Goal: Task Accomplishment & Management: Use online tool/utility

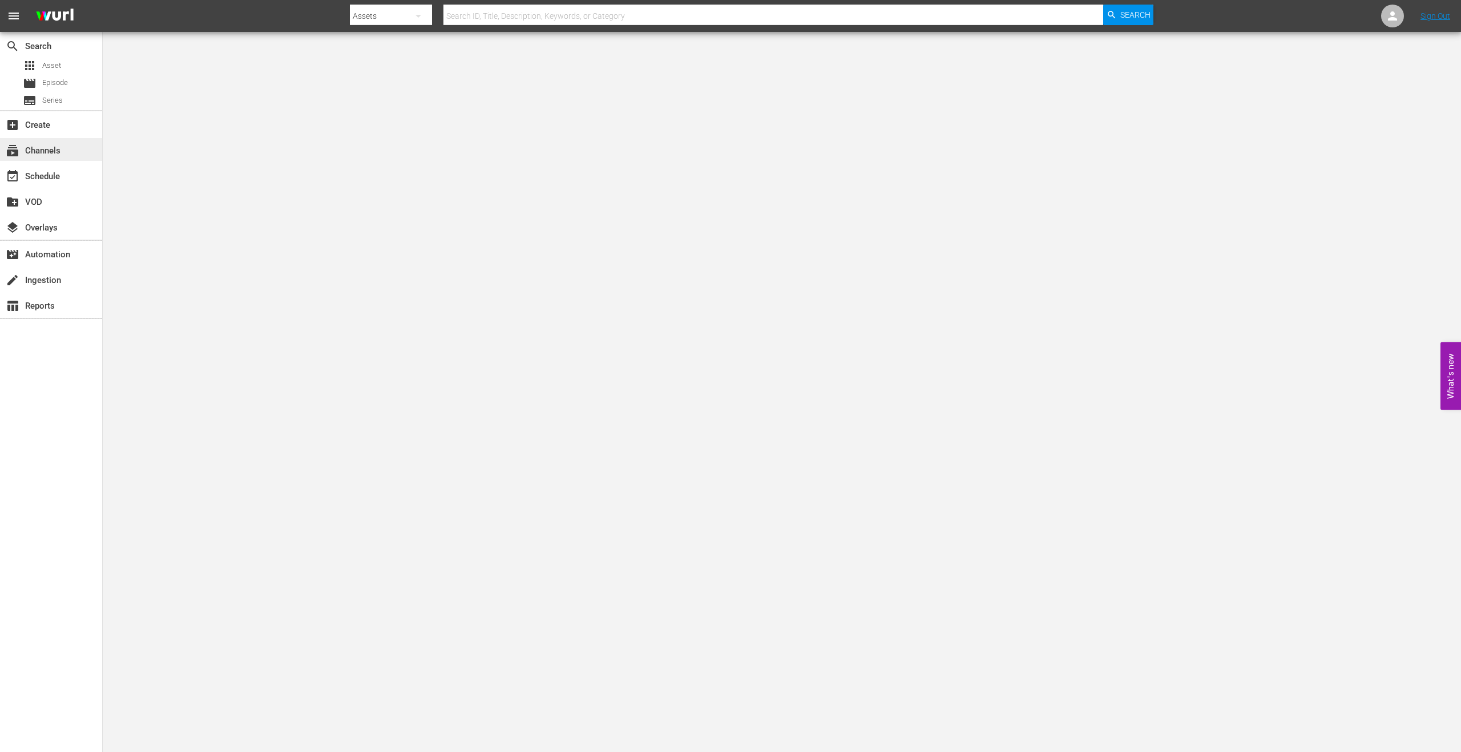
click at [24, 148] on div "subscriptions Channels" at bounding box center [32, 149] width 64 height 10
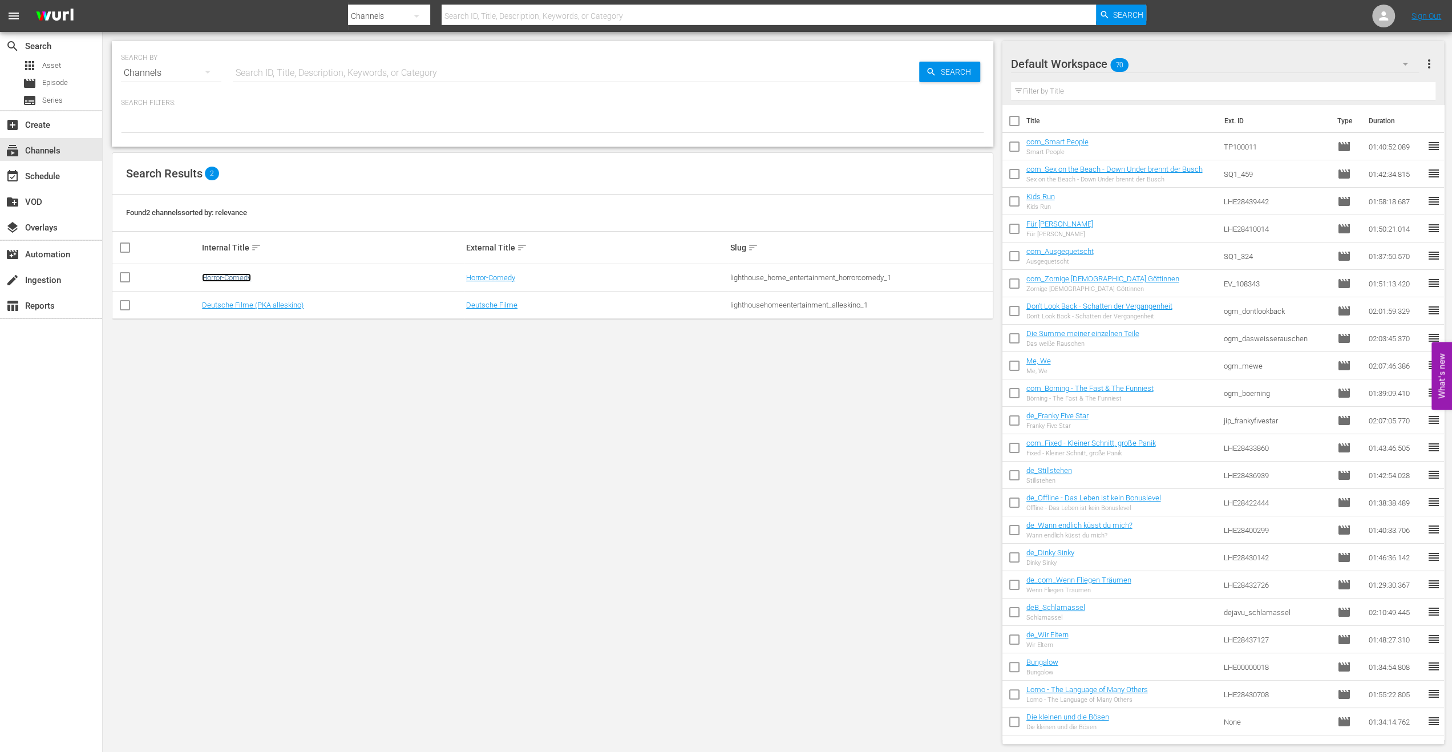
click at [239, 277] on link "Horror-Comedy" at bounding box center [226, 277] width 49 height 9
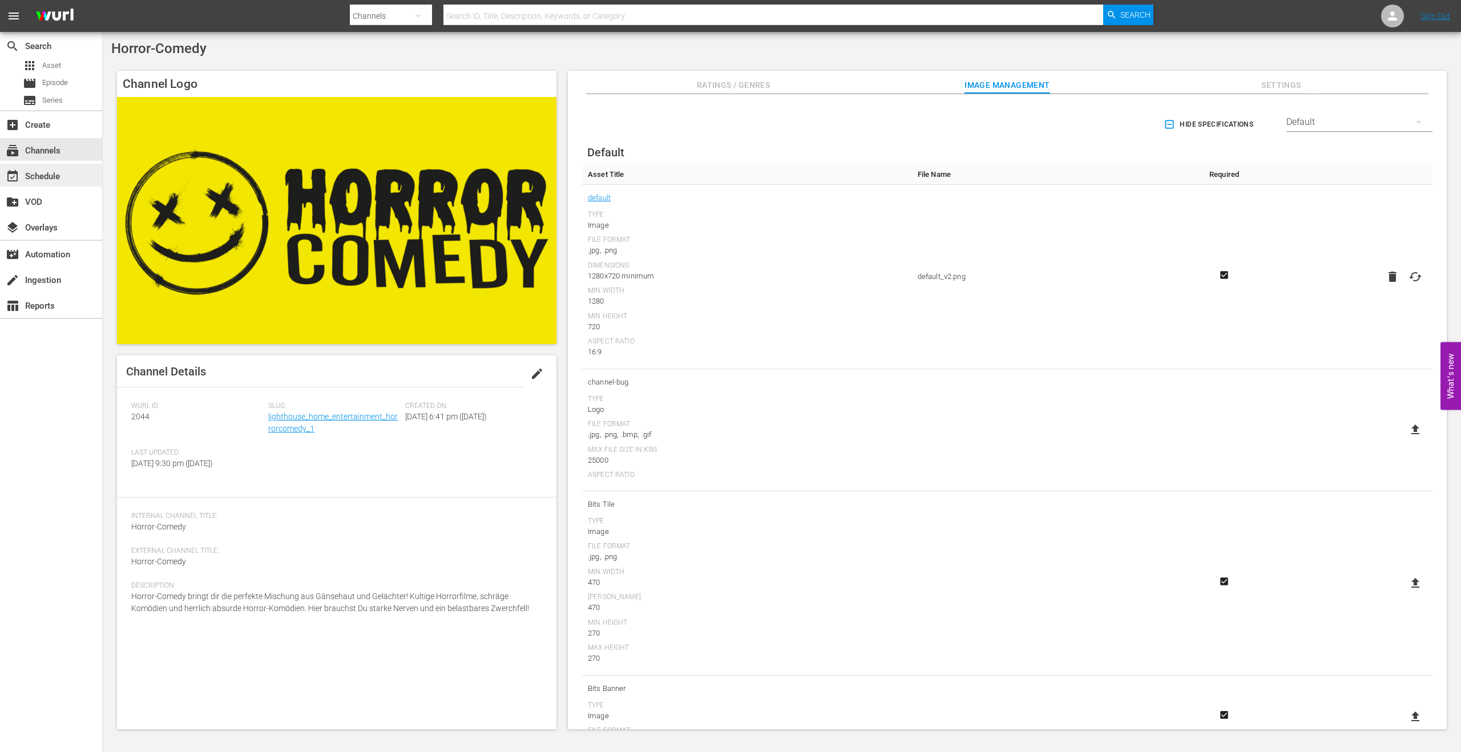
click at [26, 174] on div "event_available Schedule" at bounding box center [32, 174] width 64 height 10
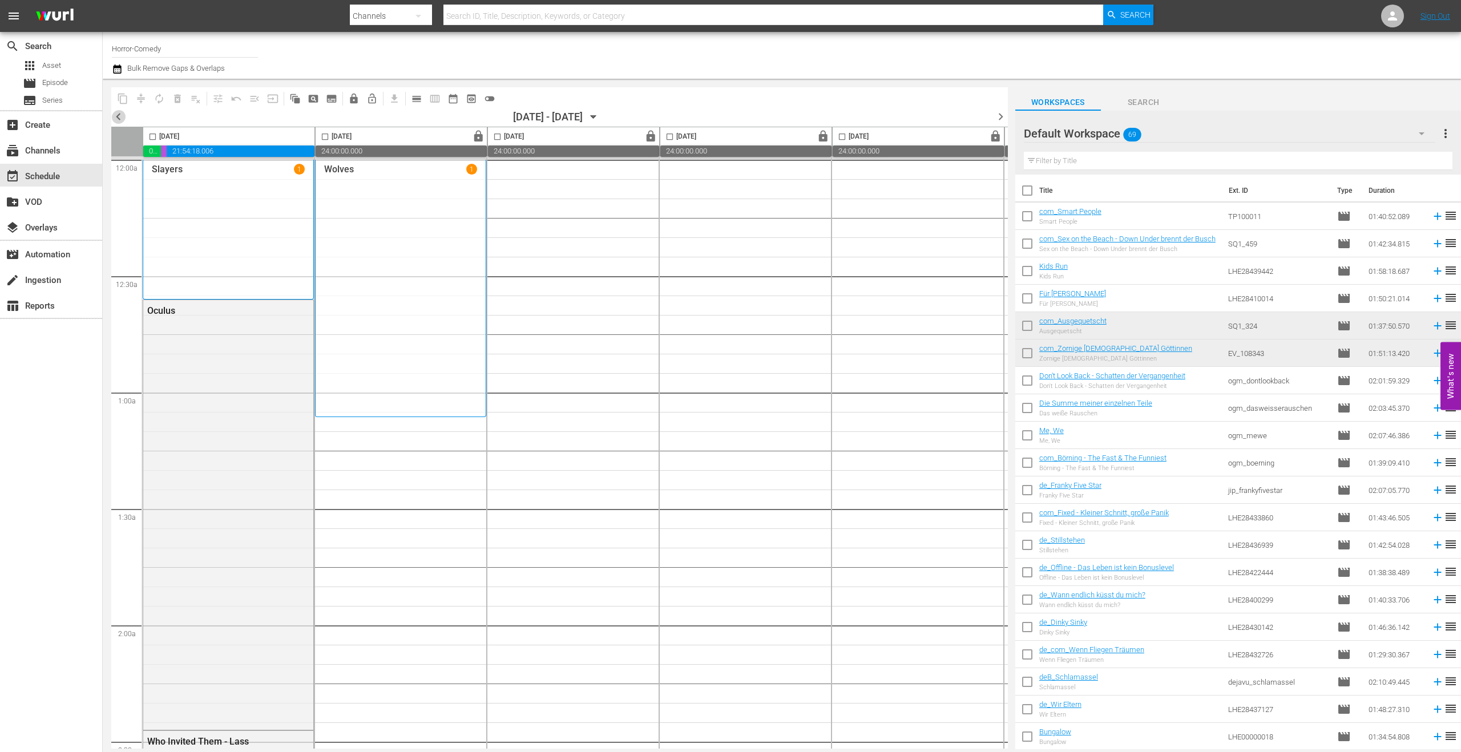
click at [119, 114] on span "chevron_left" at bounding box center [118, 117] width 14 height 14
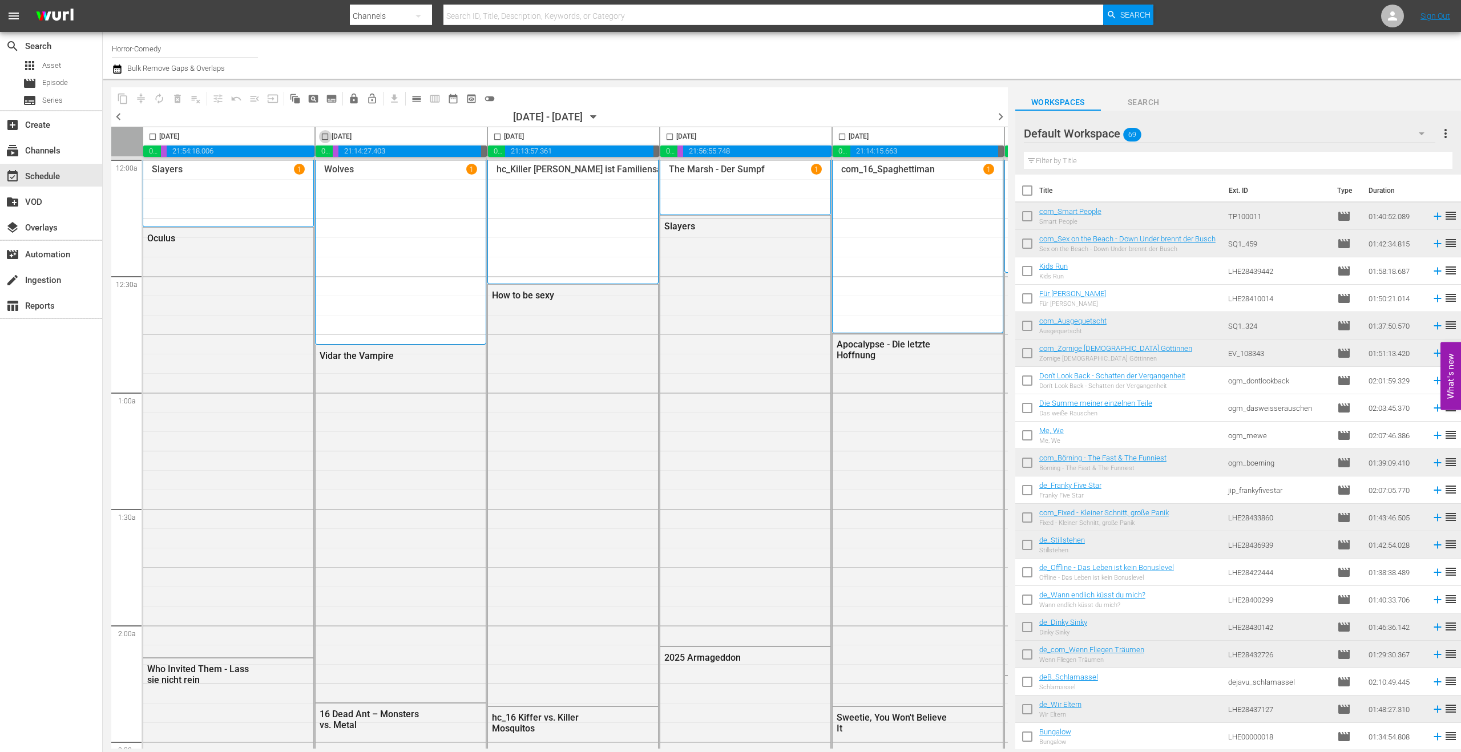
click at [326, 135] on input "checkbox" at bounding box center [324, 138] width 13 height 13
checkbox input "true"
click at [499, 135] on input "checkbox" at bounding box center [497, 138] width 13 height 13
checkbox input "true"
click at [669, 134] on input "checkbox" at bounding box center [669, 138] width 13 height 13
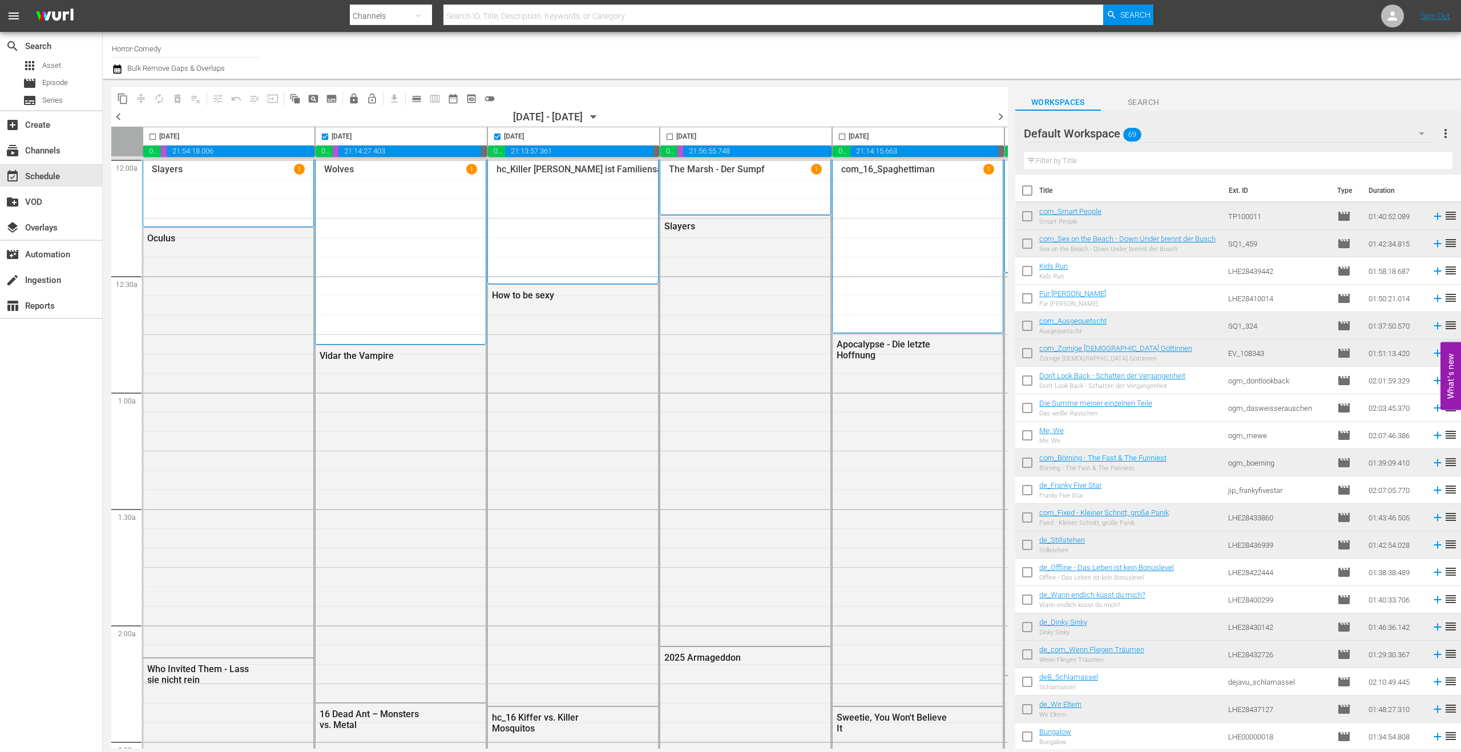
checkbox input "true"
click at [841, 135] on input "checkbox" at bounding box center [841, 138] width 13 height 13
checkbox input "true"
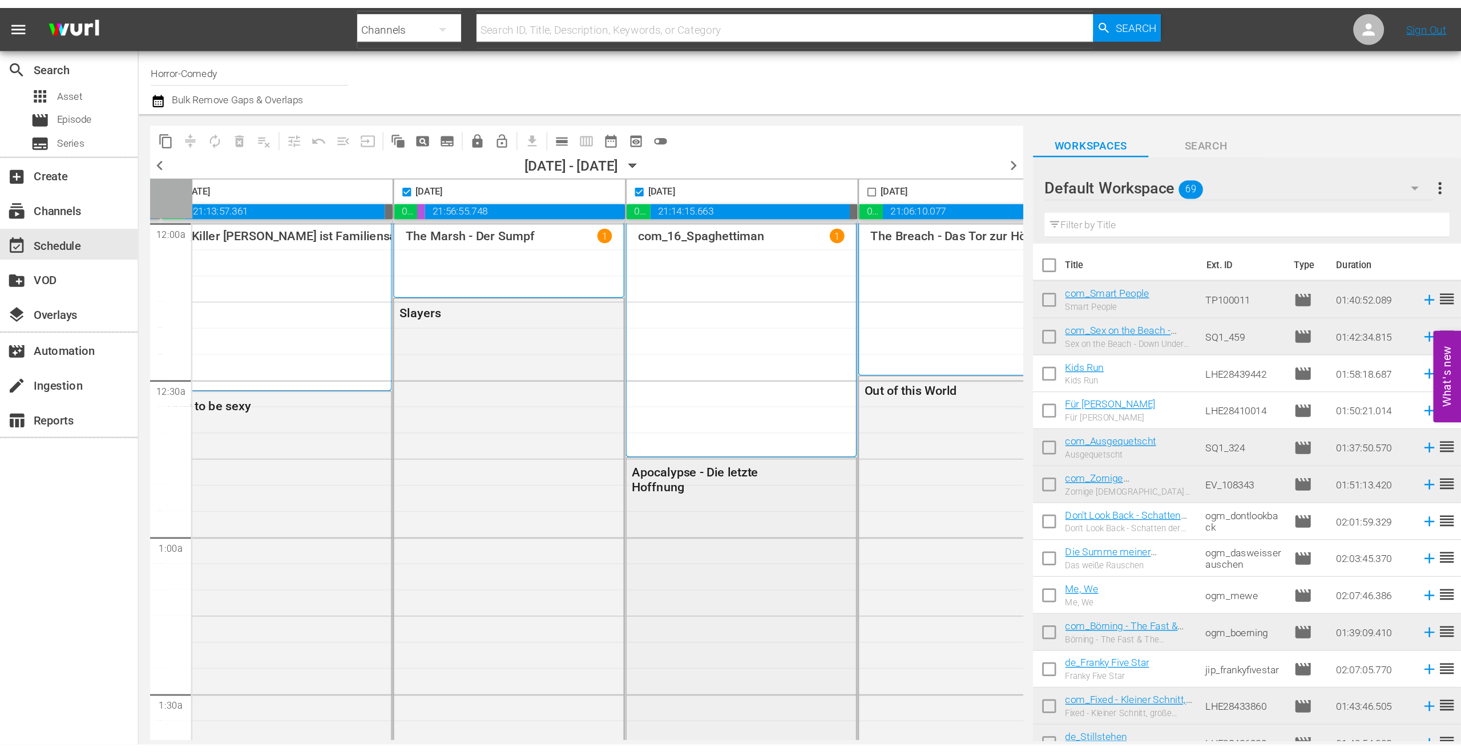
scroll to position [0, 374]
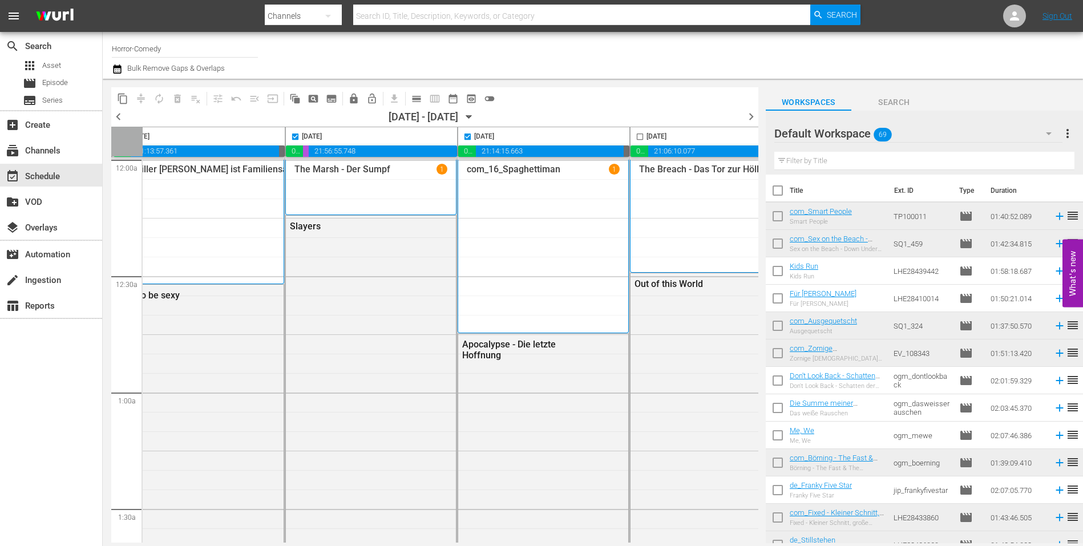
click at [636, 140] on input "checkbox" at bounding box center [639, 138] width 13 height 13
checkbox input "true"
click at [129, 98] on button "content_copy" at bounding box center [123, 99] width 18 height 18
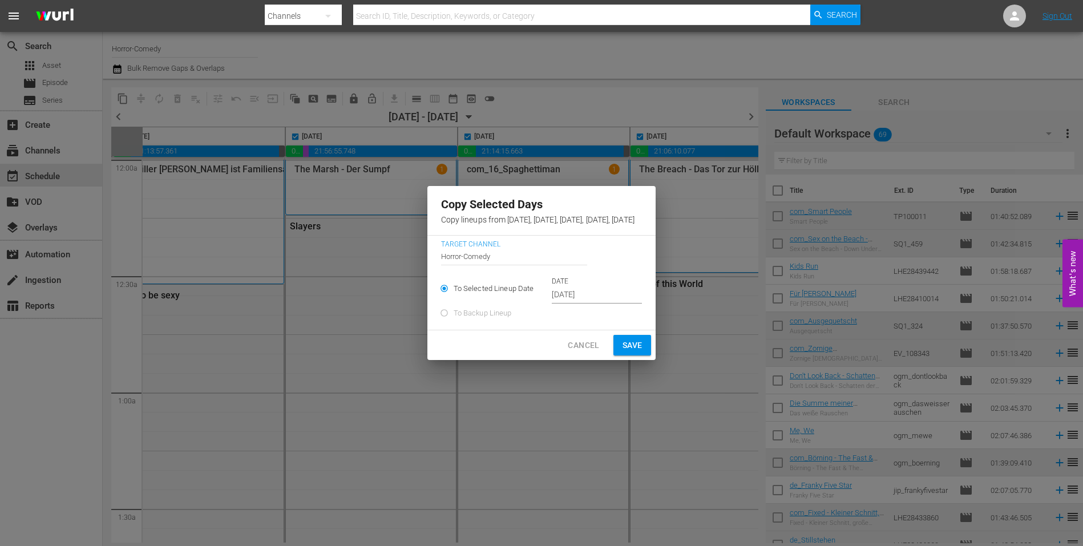
click at [552, 298] on input "Sep 11th 2025" at bounding box center [597, 294] width 90 height 17
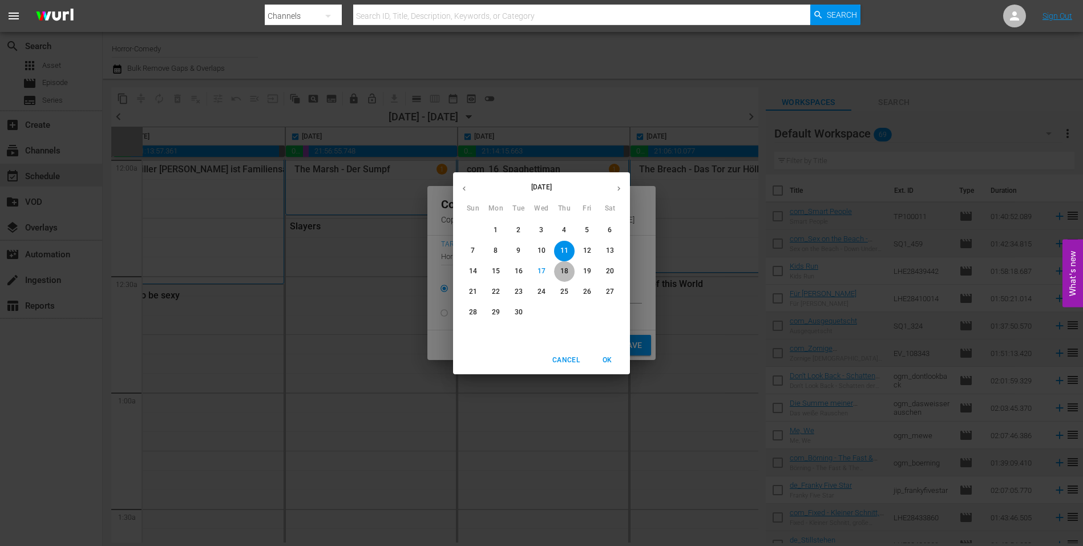
click at [562, 271] on p "18" at bounding box center [564, 271] width 8 height 10
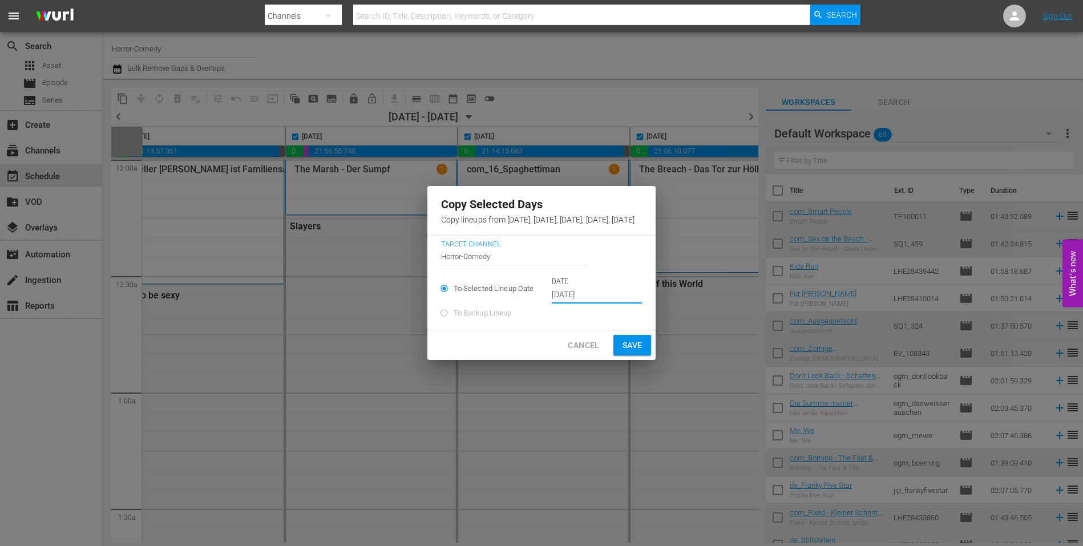
click at [643, 345] on span "Save" at bounding box center [633, 345] width 20 height 14
type input "Sep 11th 2025"
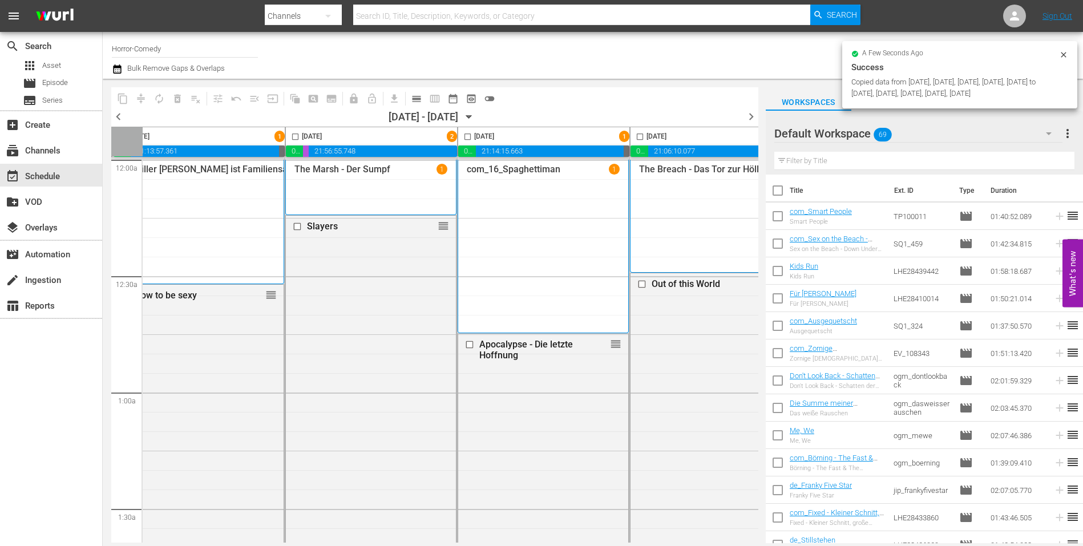
checkbox input "false"
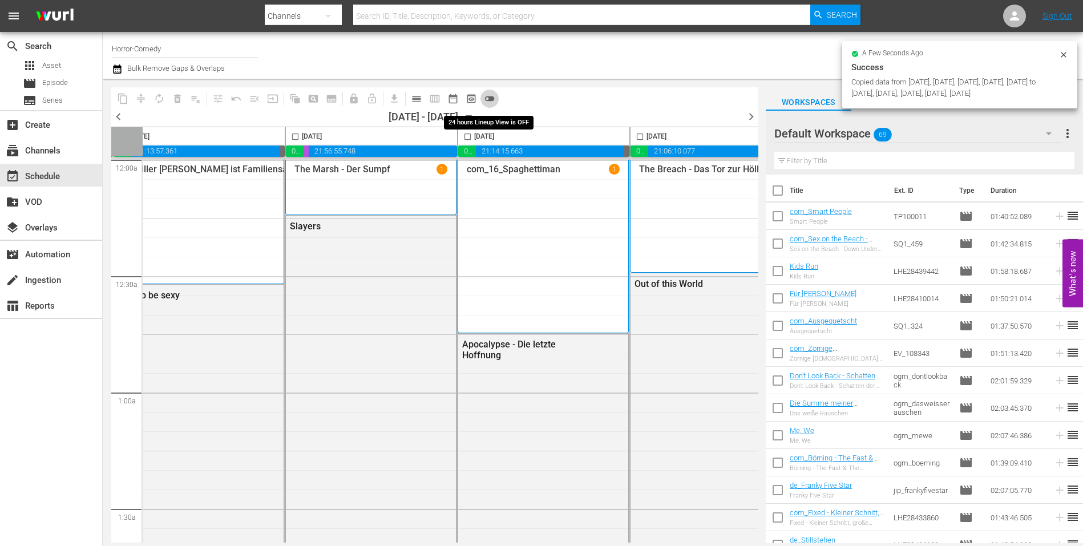
click at [488, 99] on span "toggle_off" at bounding box center [489, 98] width 11 height 11
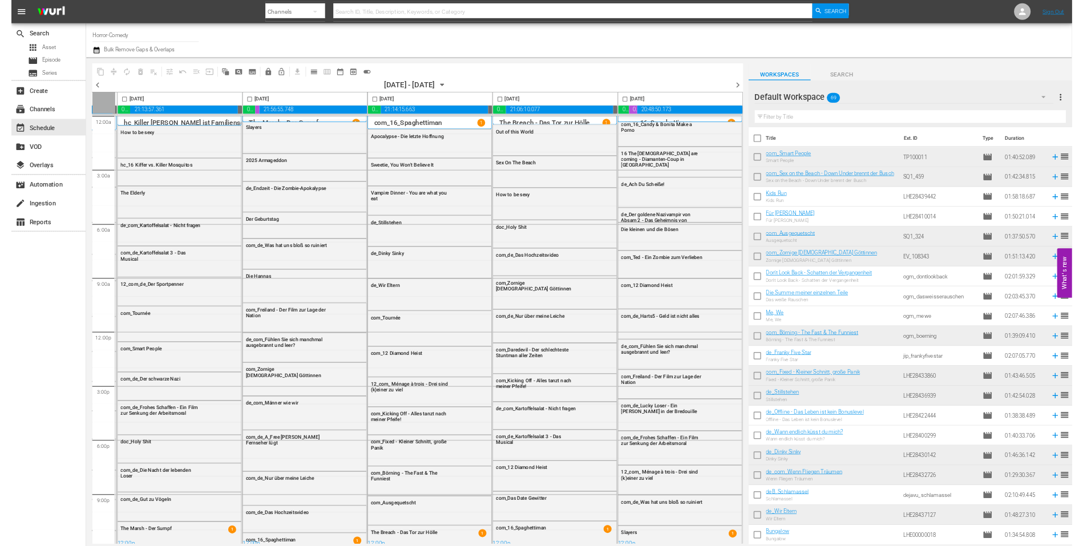
scroll to position [0, 341]
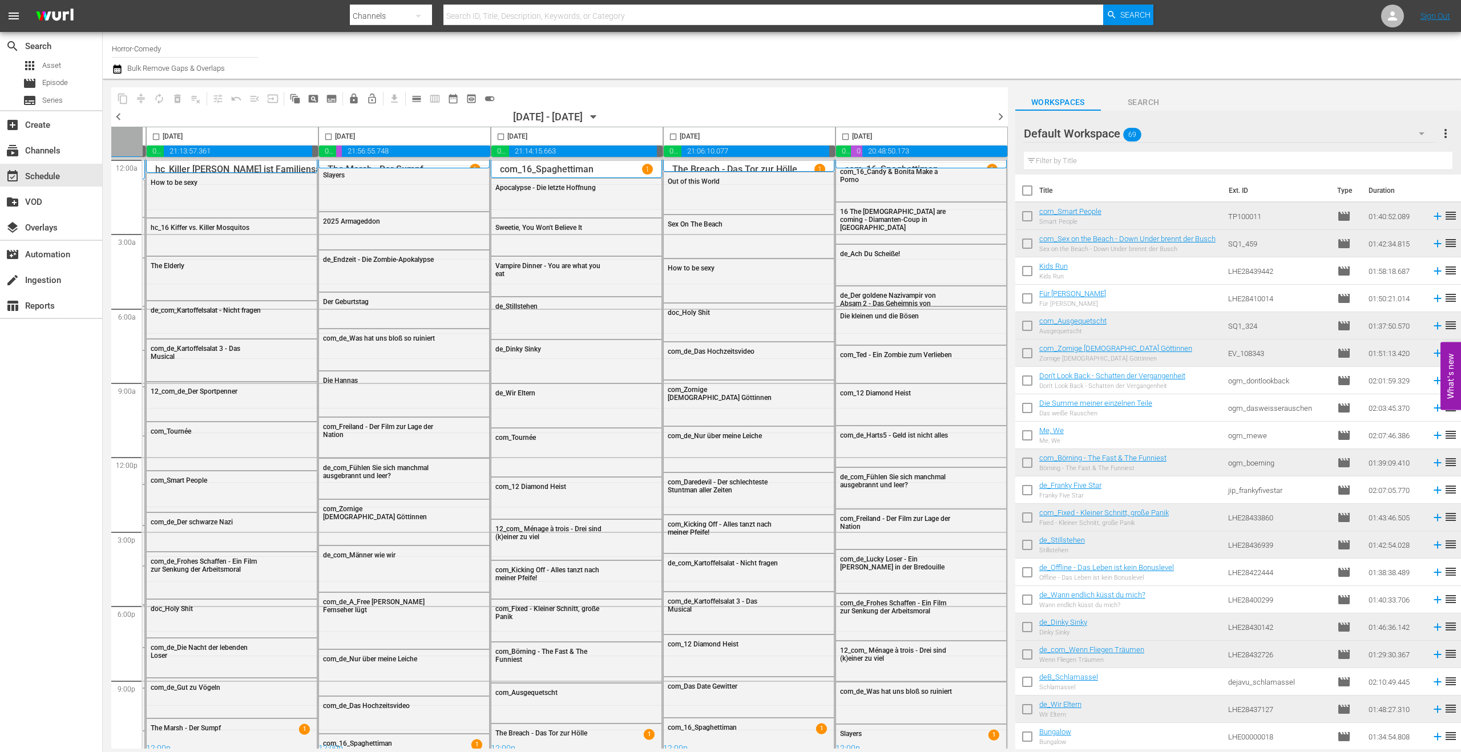
click at [1001, 116] on span "chevron_right" at bounding box center [1000, 117] width 14 height 14
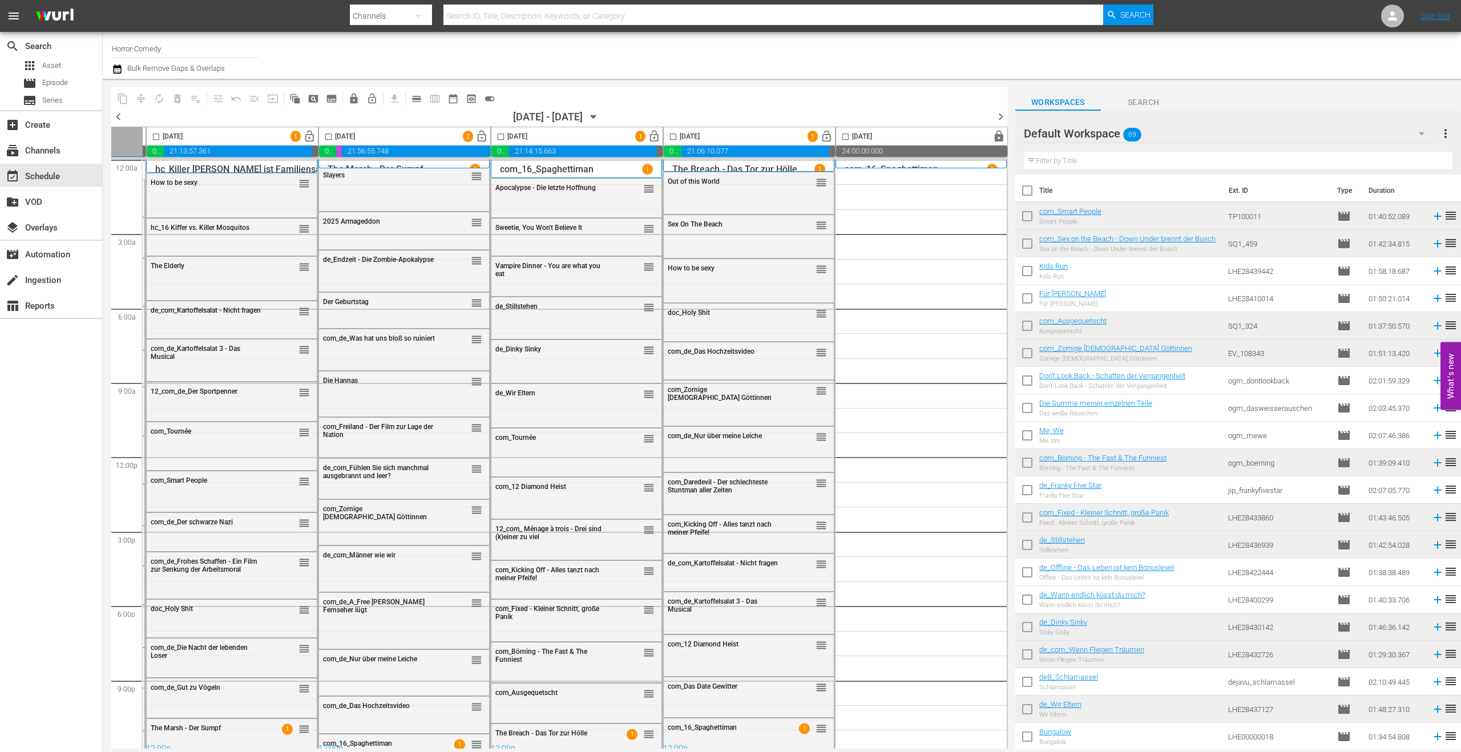
click at [513, 115] on div "09/17/2025 - 09/23/2025" at bounding box center [548, 117] width 70 height 12
click at [583, 120] on div "09/17/2025 - 09/23/2025" at bounding box center [548, 117] width 70 height 12
click at [600, 116] on icon "button" at bounding box center [593, 117] width 13 height 13
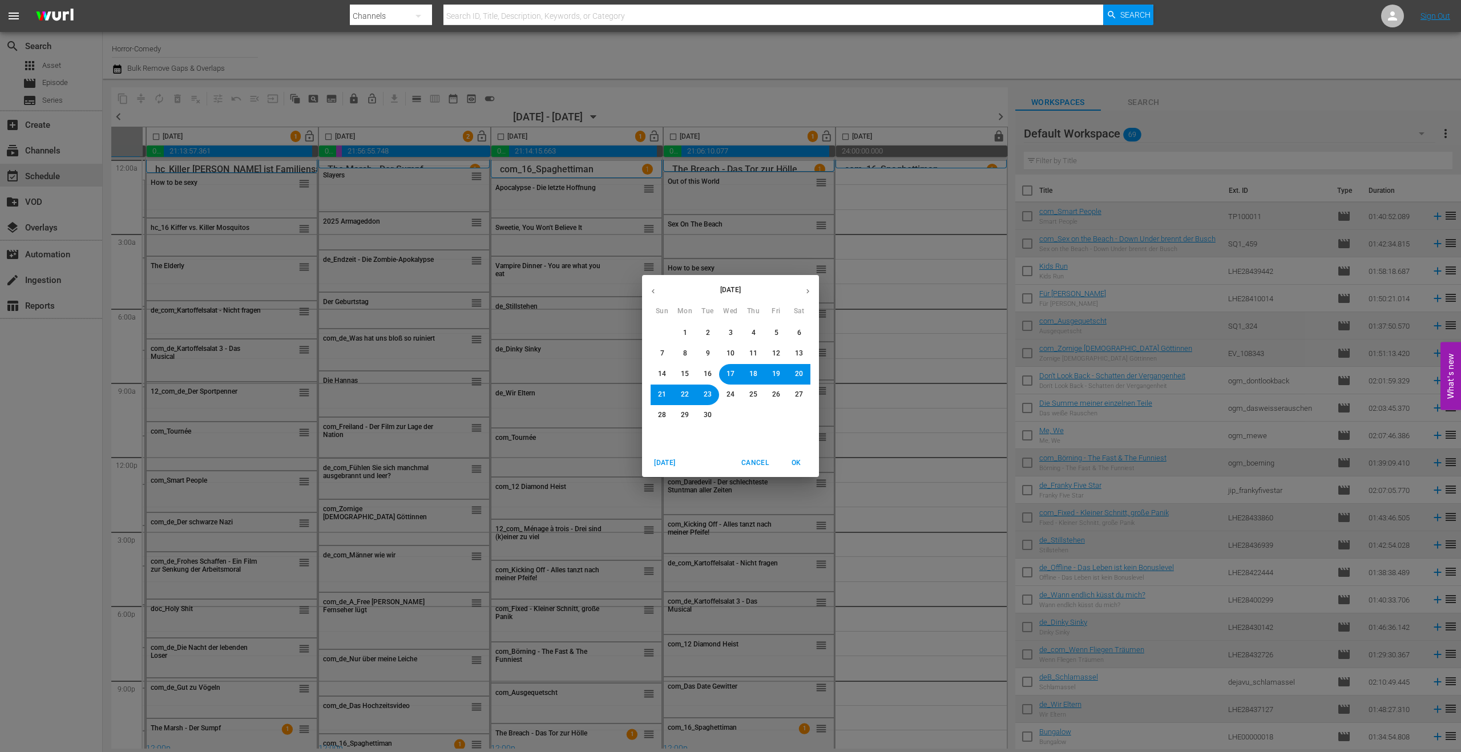
click at [752, 457] on span "Cancel" at bounding box center [754, 463] width 27 height 12
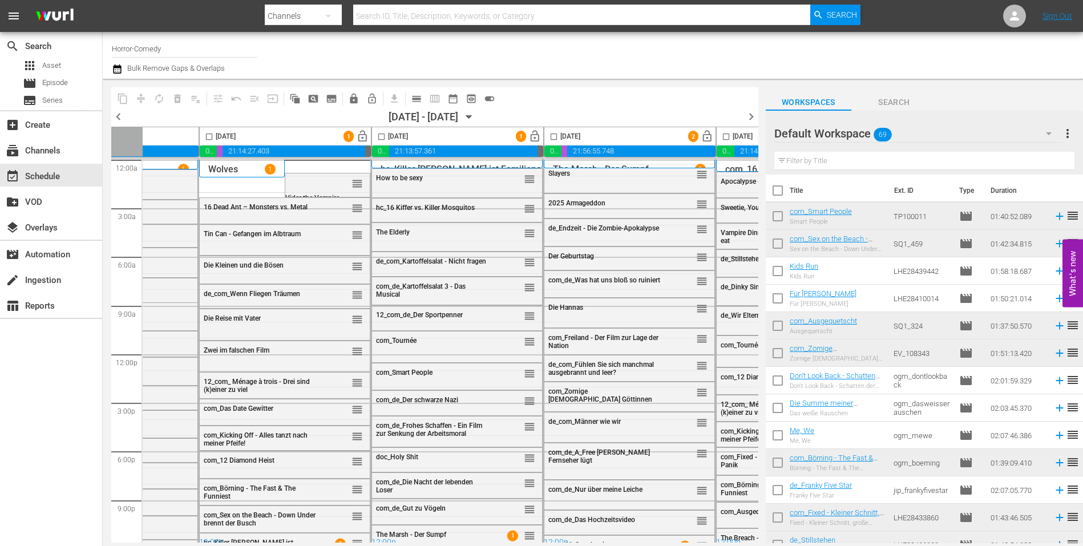
scroll to position [0, 18]
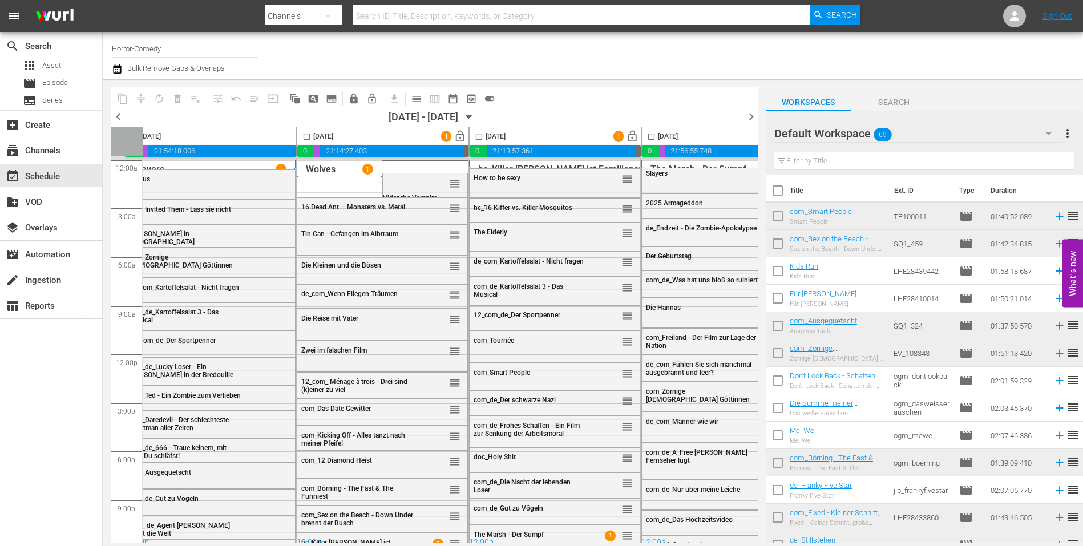
click at [303, 135] on input "checkbox" at bounding box center [306, 138] width 13 height 13
checkbox input "true"
click at [475, 135] on input "checkbox" at bounding box center [478, 138] width 13 height 13
checkbox input "true"
click at [648, 137] on input "checkbox" at bounding box center [651, 138] width 13 height 13
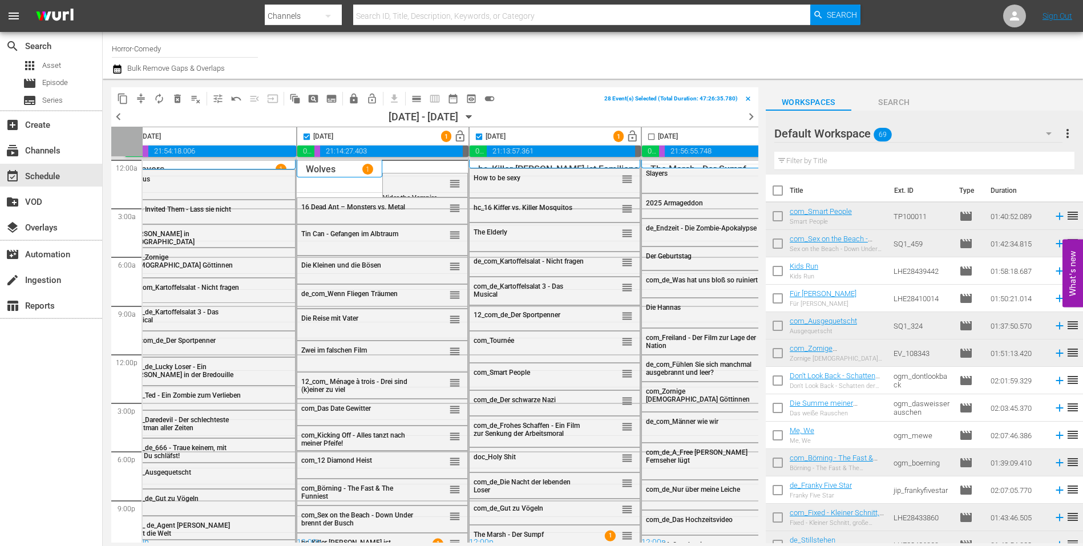
checkbox input "true"
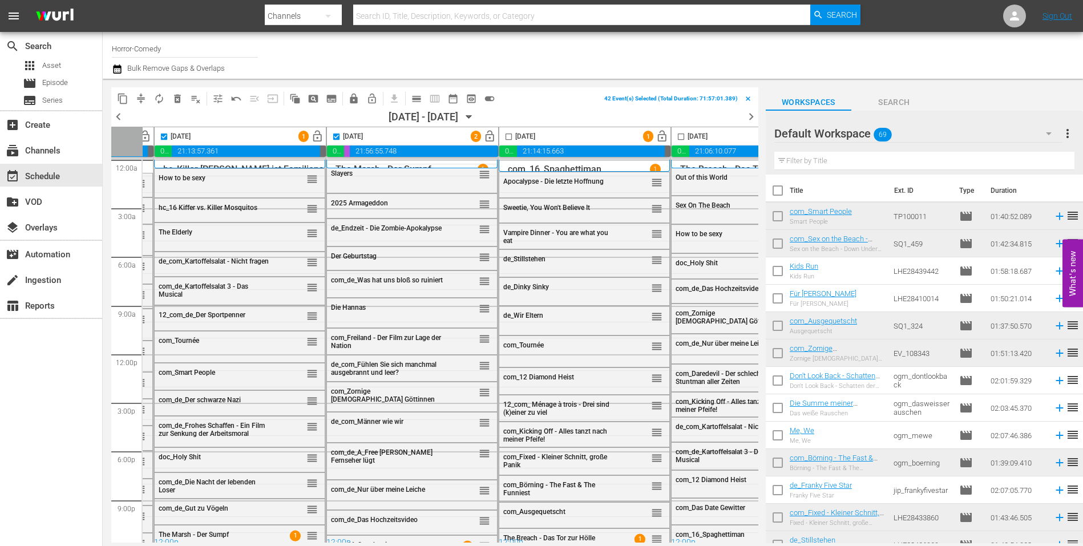
scroll to position [0, 331]
click at [507, 135] on input "checkbox" at bounding box center [510, 138] width 13 height 13
checkbox input "true"
click at [682, 135] on input "checkbox" at bounding box center [683, 138] width 13 height 13
checkbox input "true"
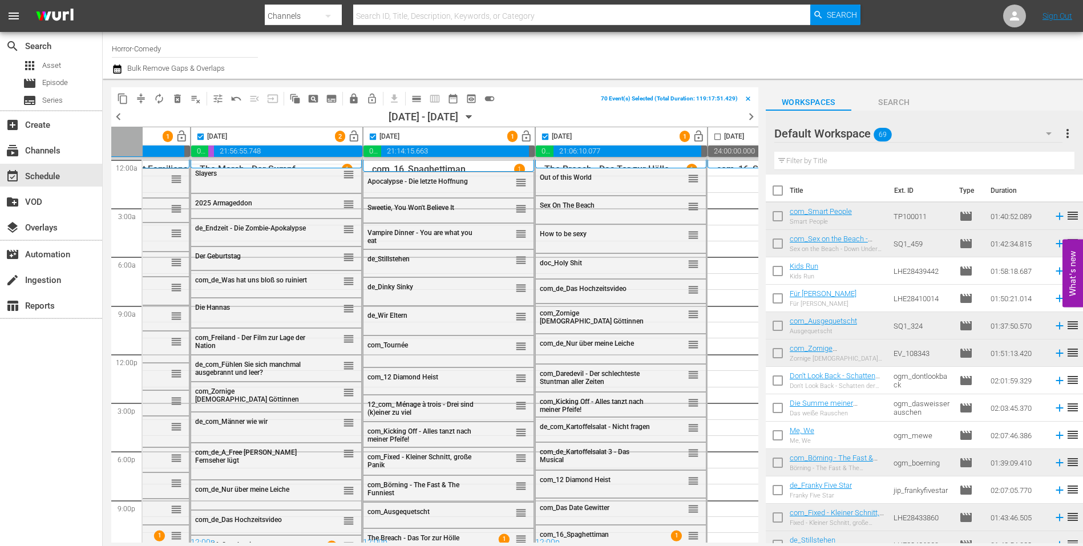
scroll to position [0, 498]
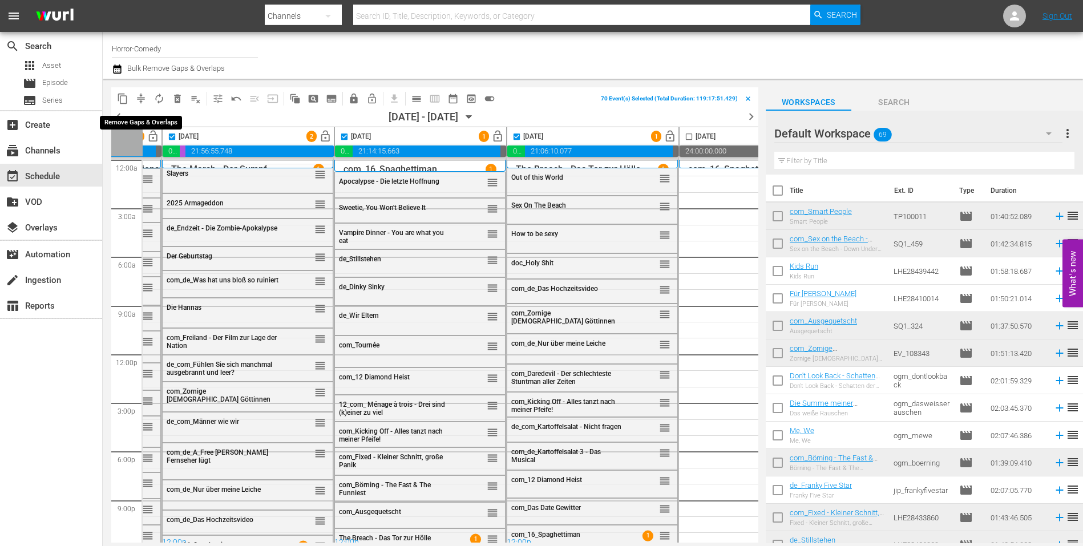
click at [139, 96] on span "compress" at bounding box center [140, 98] width 11 height 11
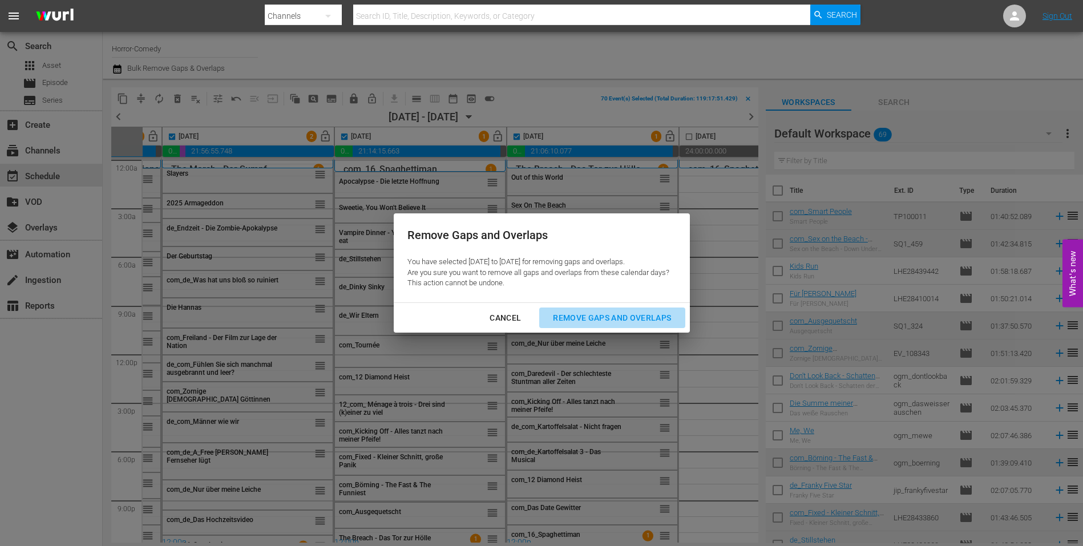
click at [627, 320] on div "Remove Gaps and Overlaps" at bounding box center [612, 318] width 136 height 14
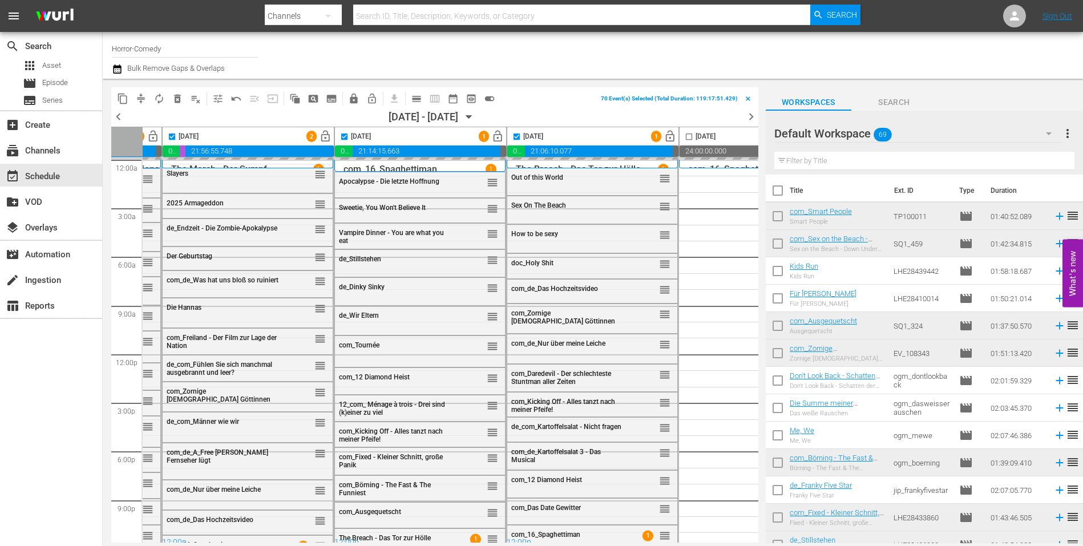
checkbox input "false"
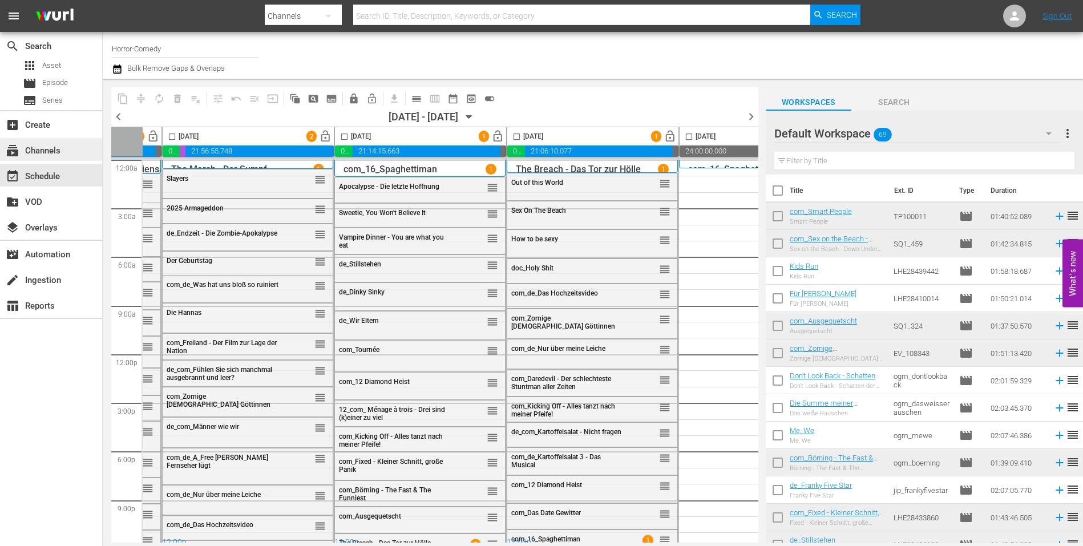
click at [41, 148] on div "subscriptions Channels" at bounding box center [32, 149] width 64 height 10
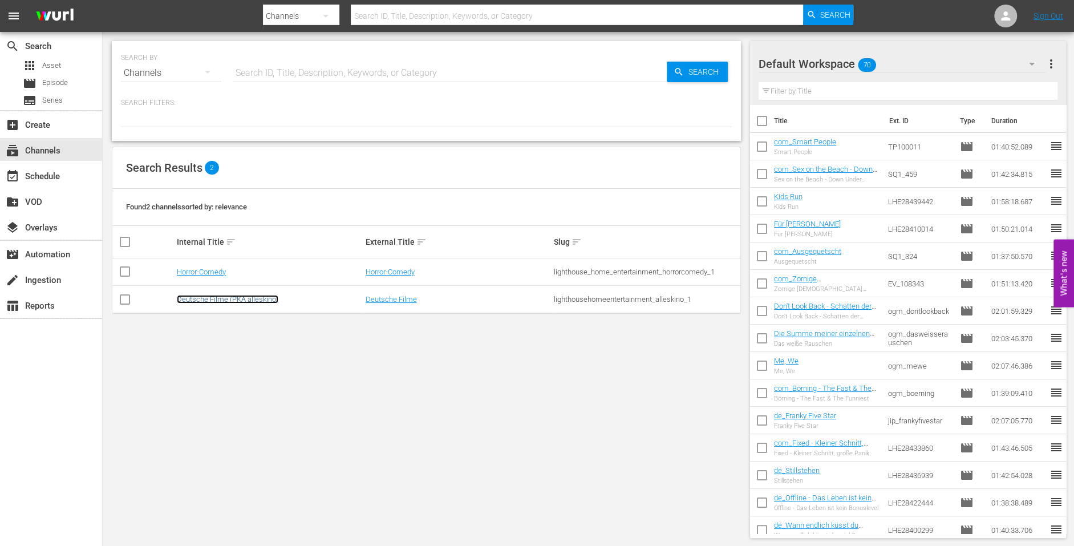
click at [234, 298] on link "Deutsche Filme (PKA alleskino)" at bounding box center [228, 299] width 102 height 9
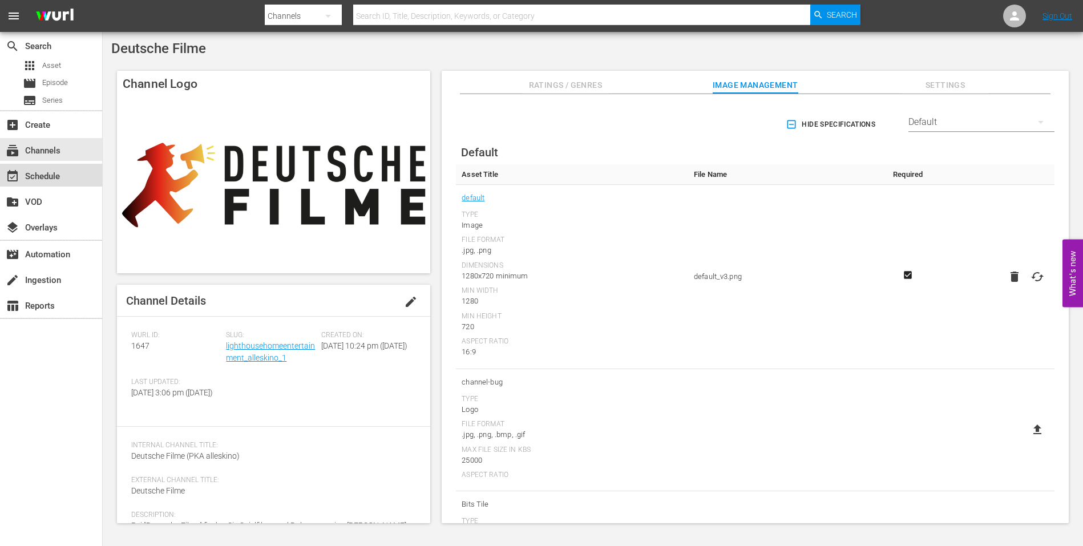
click at [26, 173] on div "event_available Schedule" at bounding box center [32, 174] width 64 height 10
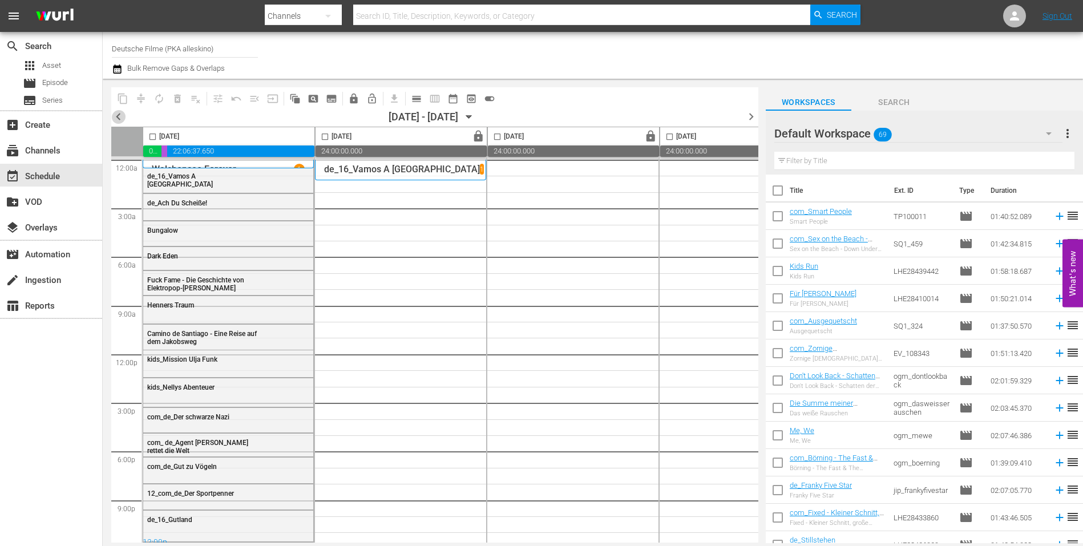
click at [119, 116] on span "chevron_left" at bounding box center [118, 117] width 14 height 14
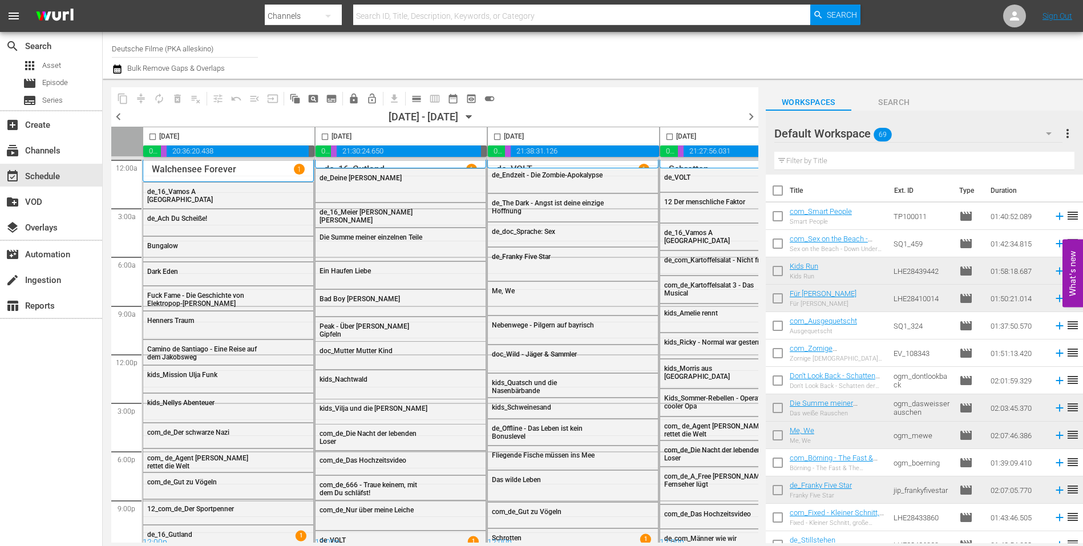
click at [322, 133] on input "checkbox" at bounding box center [324, 138] width 13 height 13
checkbox input "true"
drag, startPoint x: 495, startPoint y: 135, endPoint x: 549, endPoint y: 148, distance: 55.1
click at [495, 135] on input "checkbox" at bounding box center [497, 138] width 13 height 13
checkbox input "true"
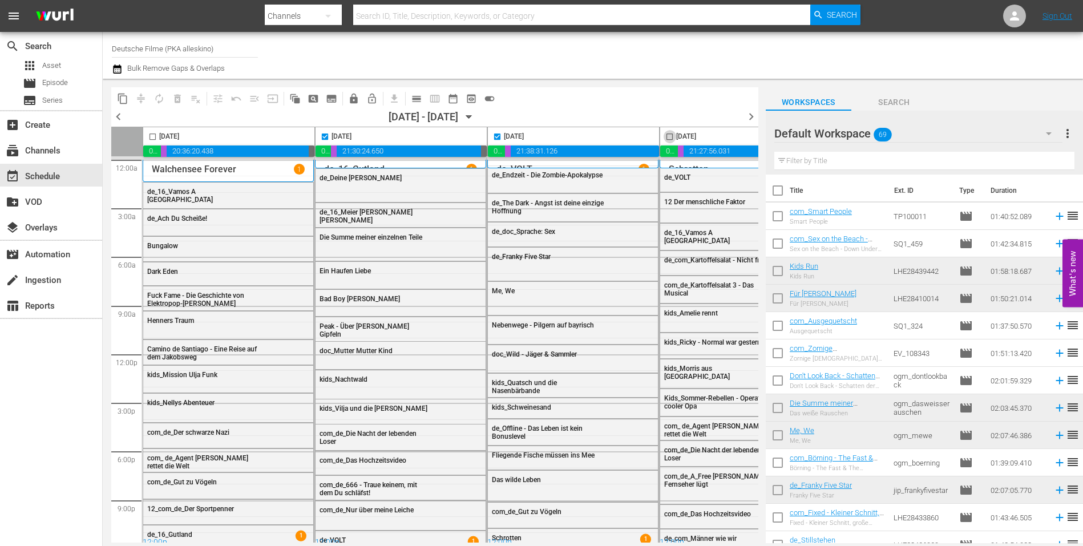
click at [666, 136] on input "checkbox" at bounding box center [669, 138] width 13 height 13
checkbox input "true"
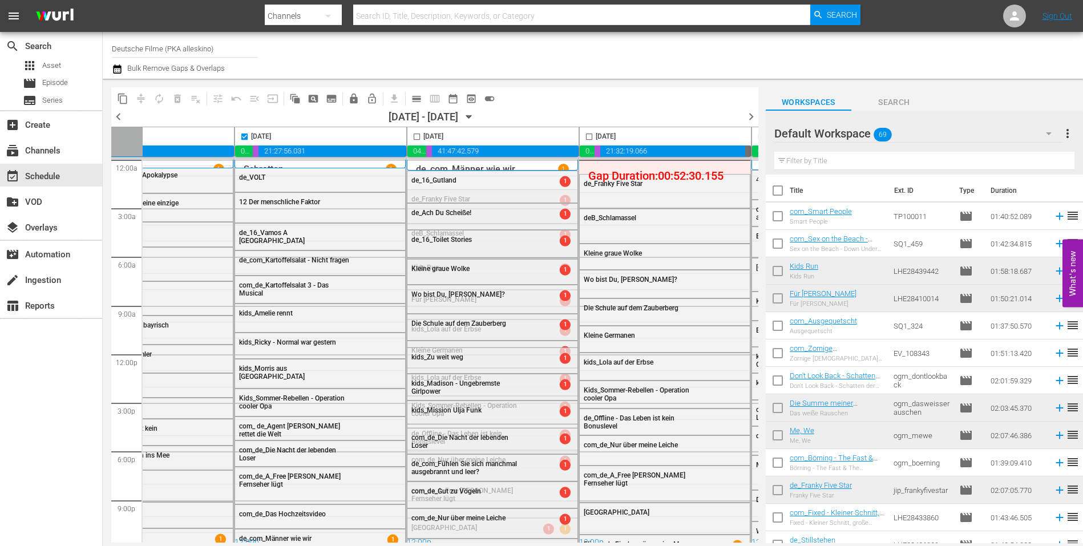
scroll to position [0, 518]
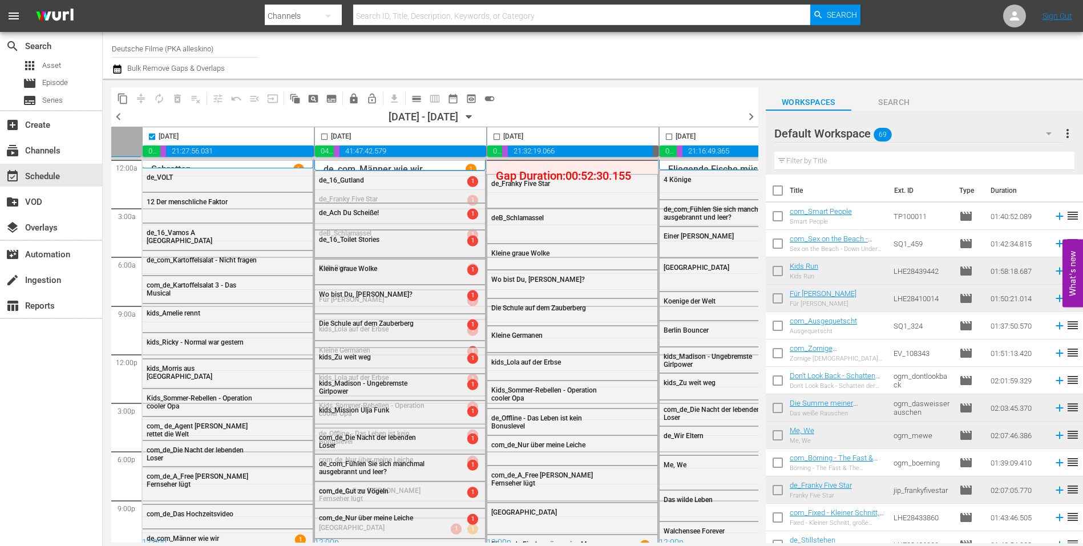
click at [321, 133] on input "checkbox" at bounding box center [324, 138] width 13 height 13
checkbox input "true"
click at [495, 139] on input "checkbox" at bounding box center [496, 138] width 13 height 13
checkbox input "true"
click at [125, 98] on span "content_copy" at bounding box center [122, 98] width 11 height 11
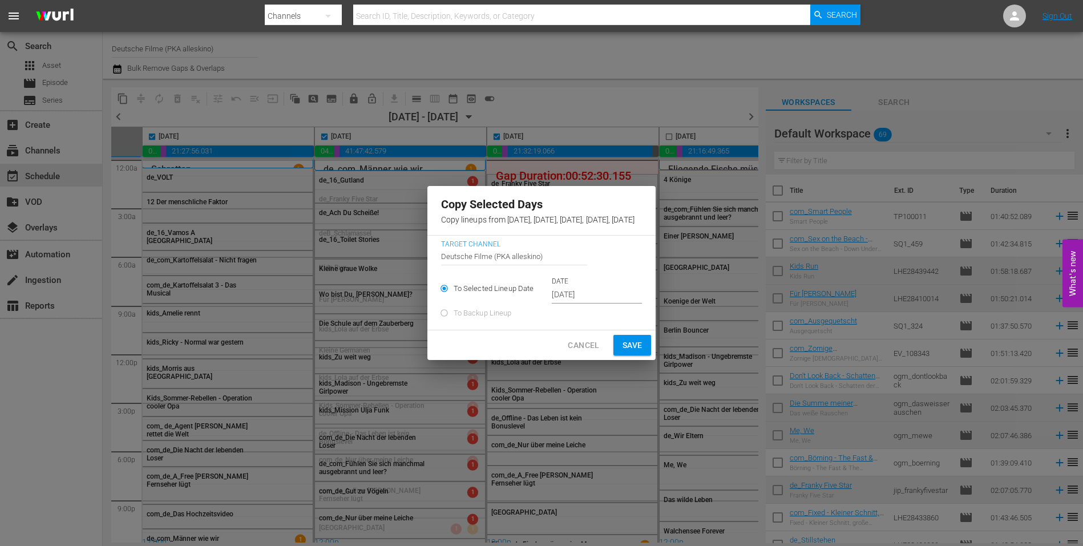
click at [552, 297] on input "Sep 11th 2025" at bounding box center [597, 294] width 90 height 17
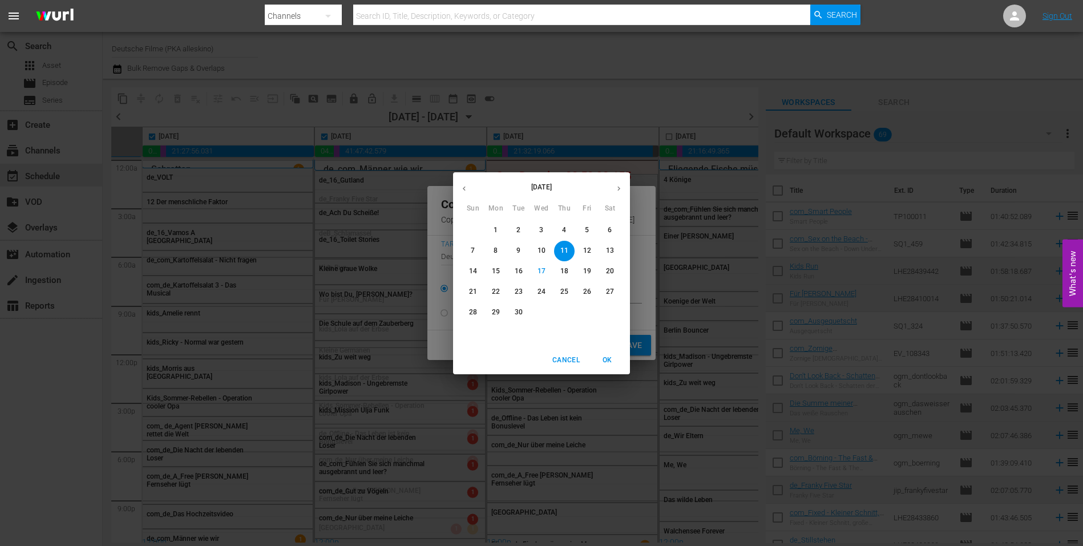
click at [561, 272] on p "18" at bounding box center [564, 271] width 8 height 10
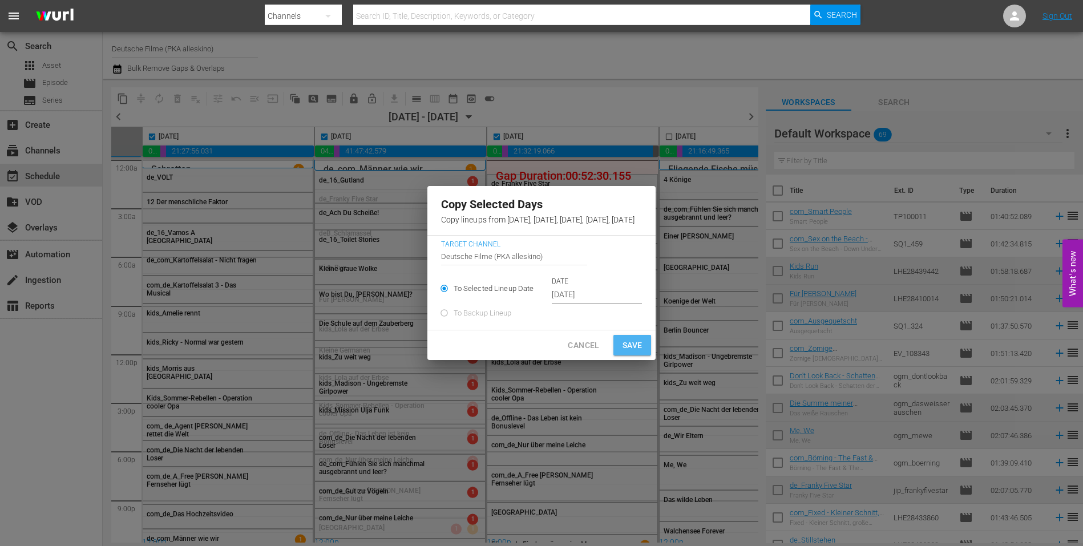
click at [652, 345] on button "Save" at bounding box center [632, 345] width 38 height 21
type input "Sep 11th 2025"
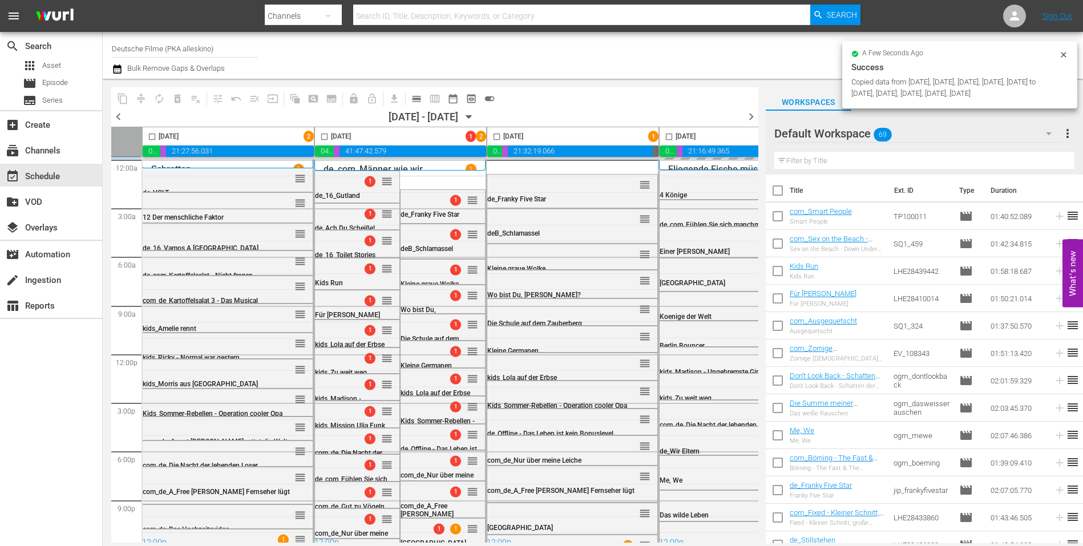
checkbox input "false"
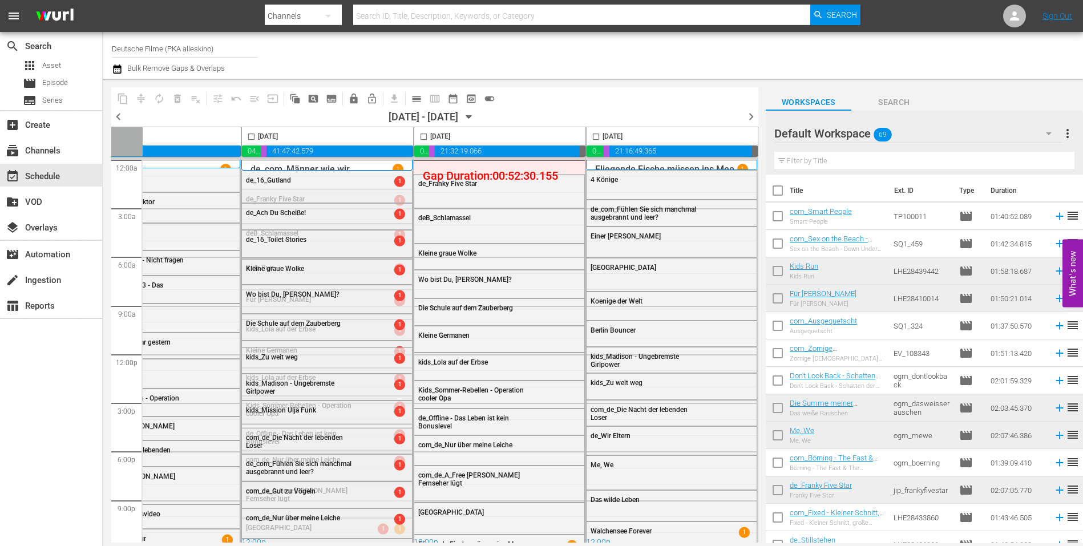
scroll to position [0, 595]
click at [475, 116] on icon "button" at bounding box center [469, 117] width 13 height 13
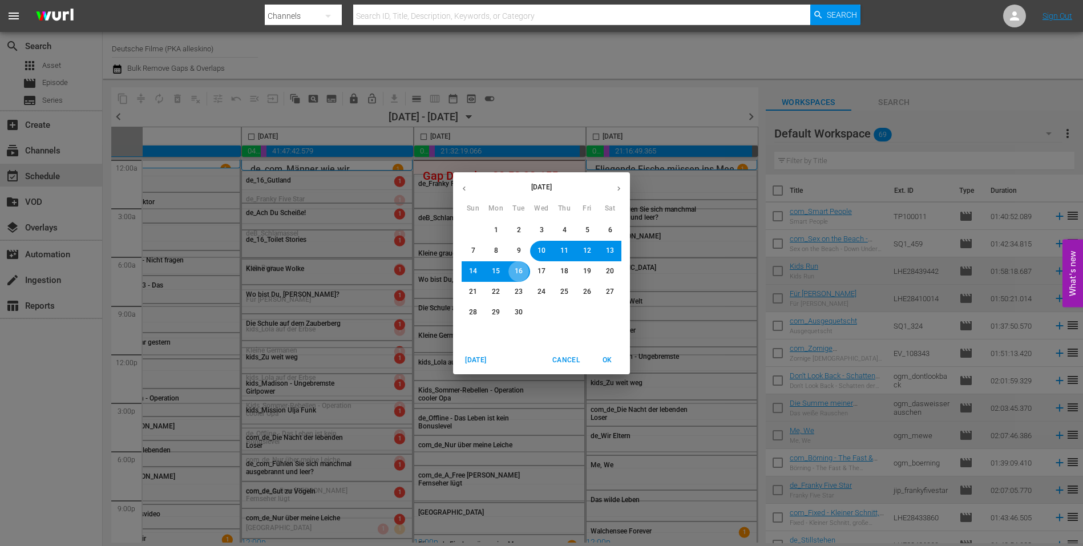
click at [517, 272] on span "16" at bounding box center [519, 271] width 8 height 10
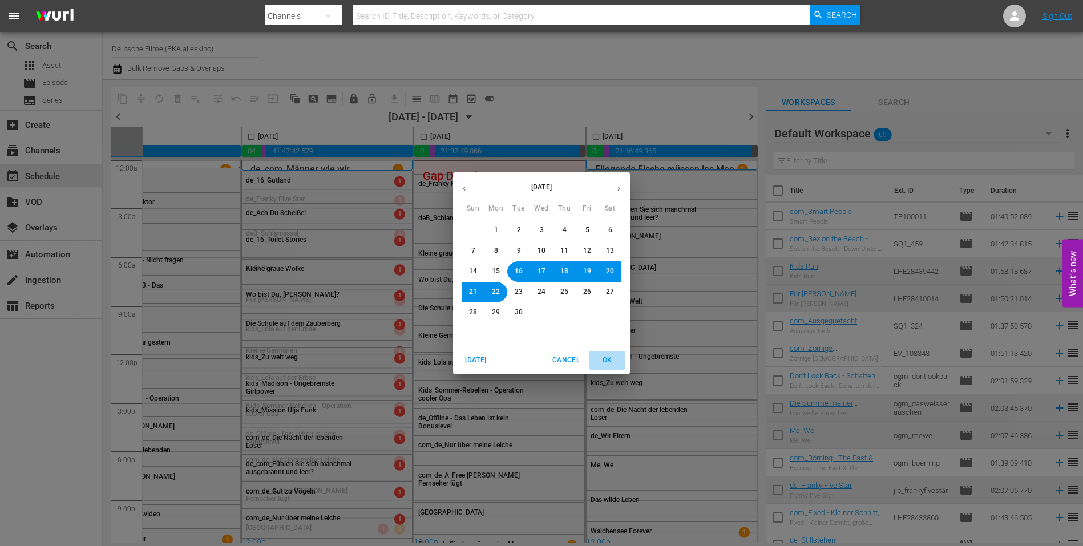
click at [608, 357] on span "OK" at bounding box center [606, 360] width 27 height 12
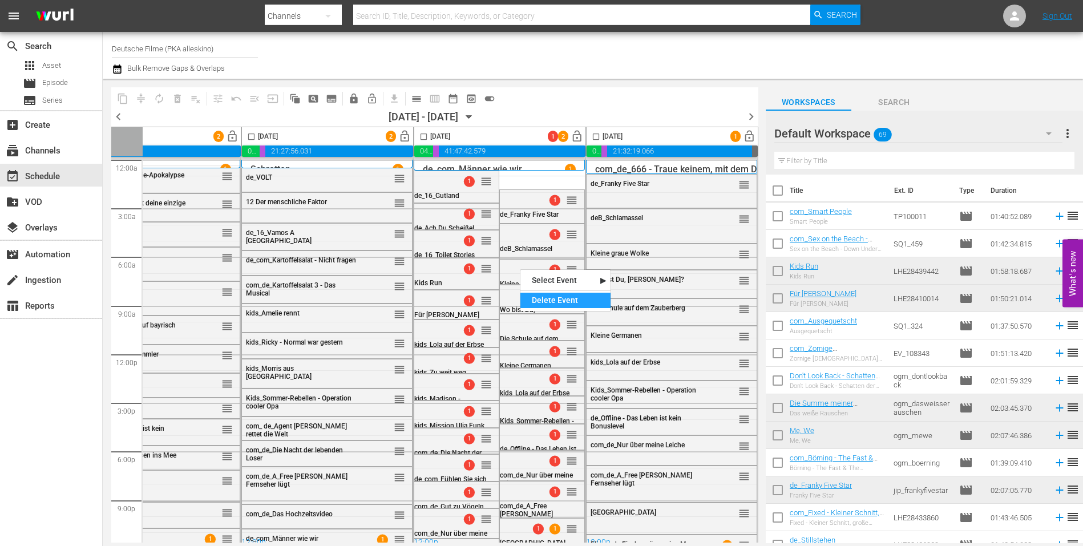
click at [546, 298] on div "Delete Event" at bounding box center [565, 300] width 90 height 15
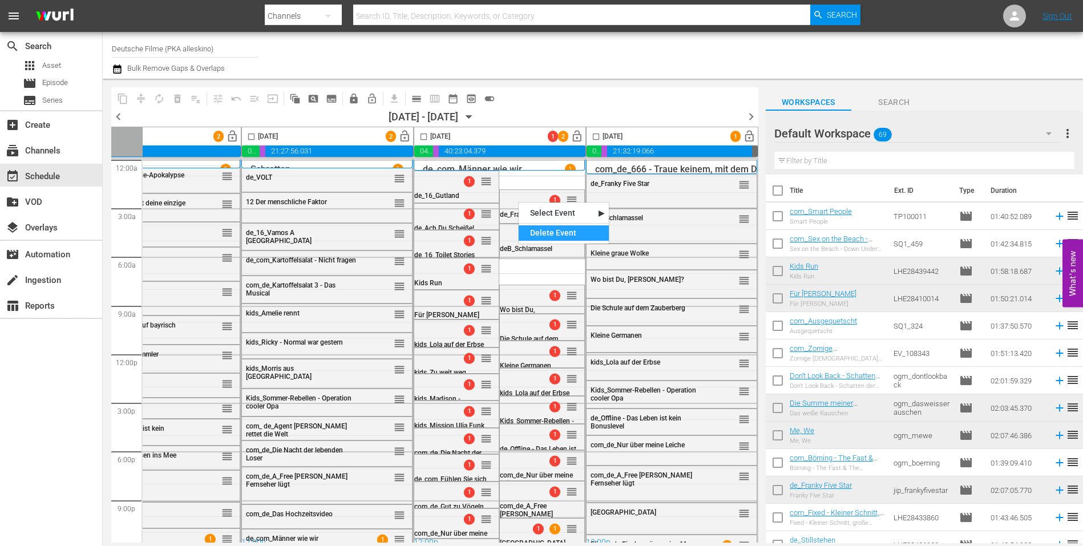
click at [545, 231] on div "Delete Event" at bounding box center [564, 232] width 90 height 15
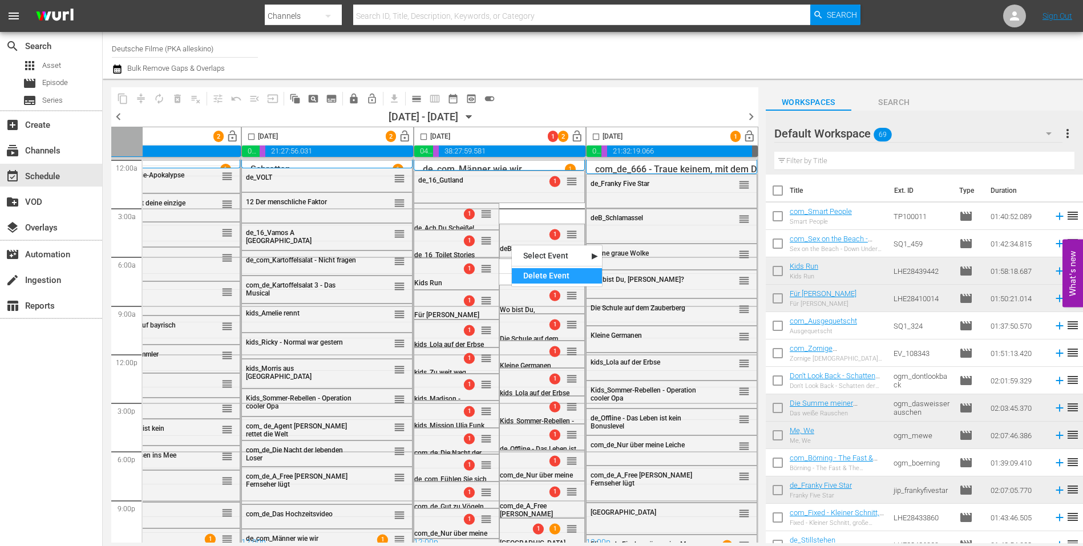
click at [543, 272] on div "Delete Event" at bounding box center [557, 275] width 90 height 15
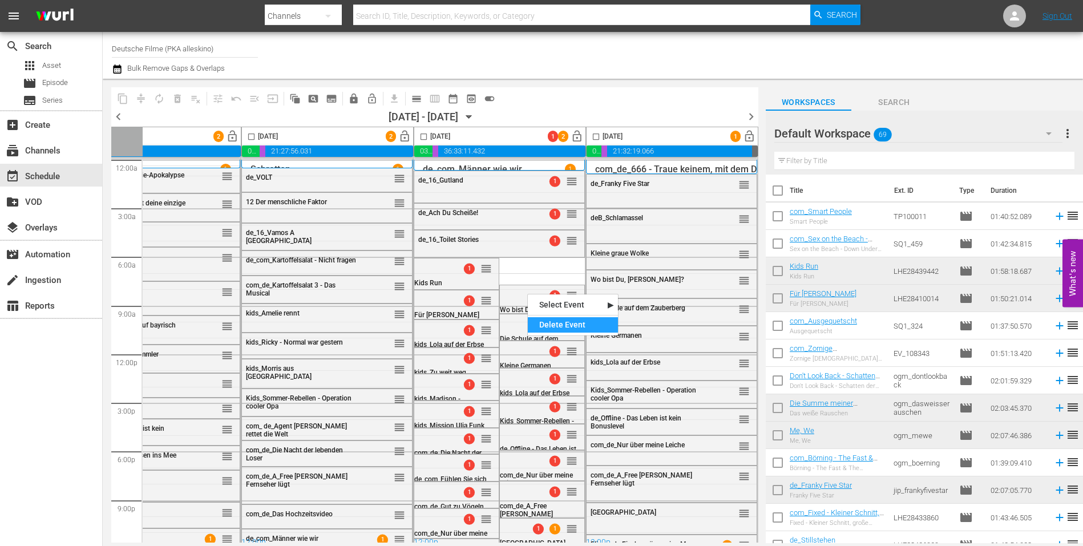
click at [561, 325] on div "Delete Event" at bounding box center [573, 324] width 90 height 15
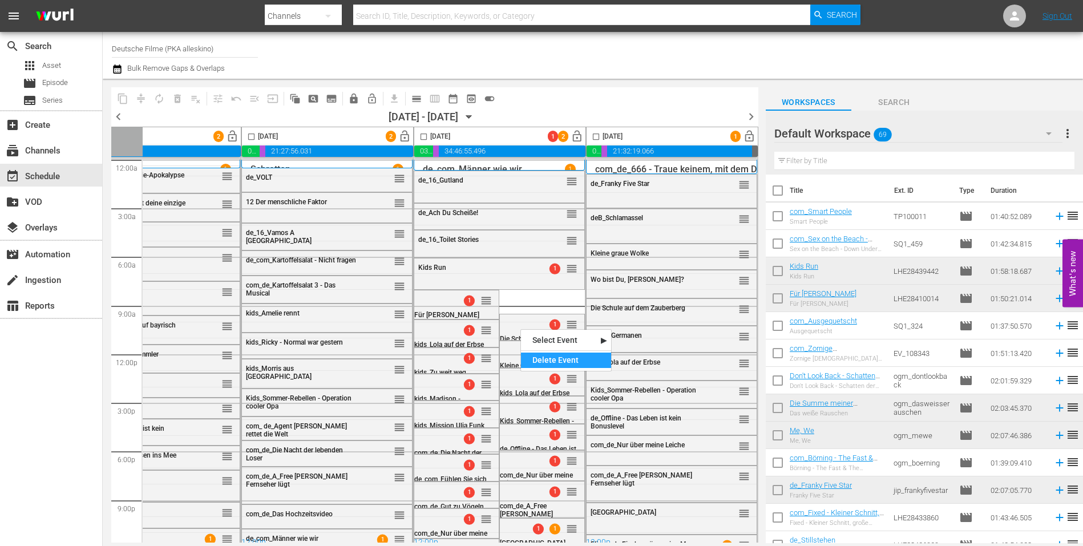
click at [557, 353] on div "Delete Event" at bounding box center [566, 360] width 90 height 15
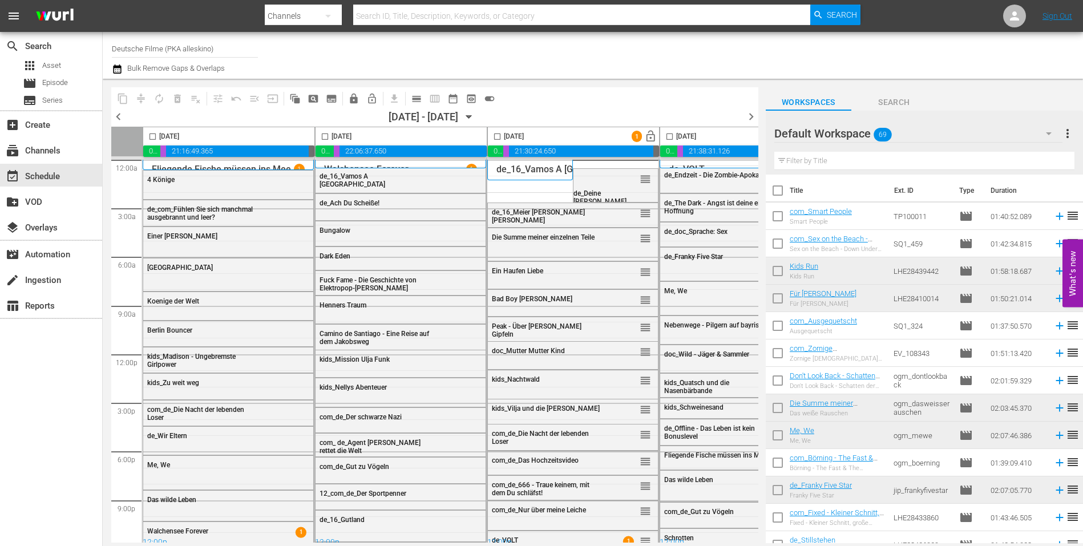
scroll to position [10, 595]
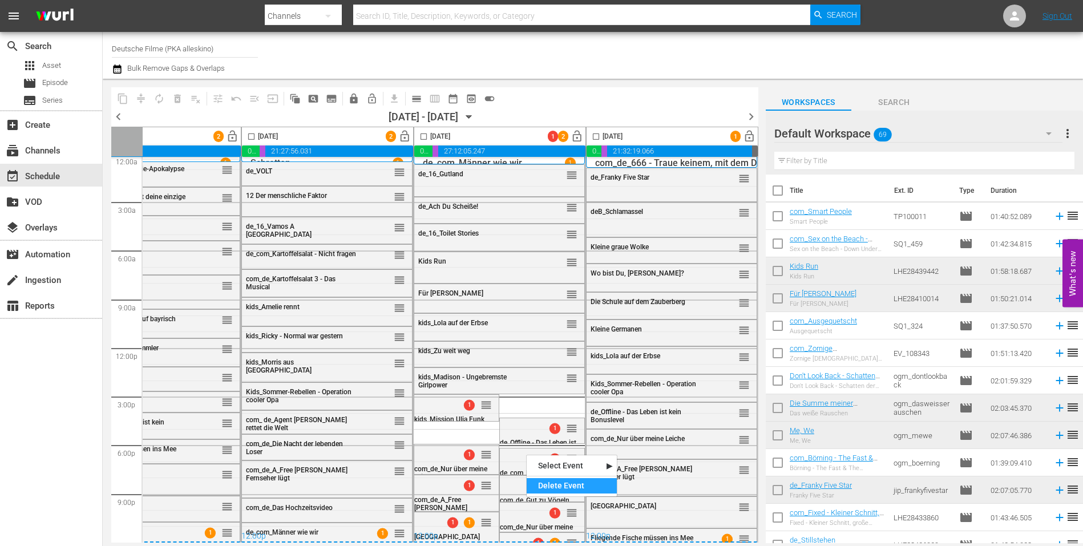
click at [548, 486] on div "Delete Event" at bounding box center [572, 485] width 90 height 15
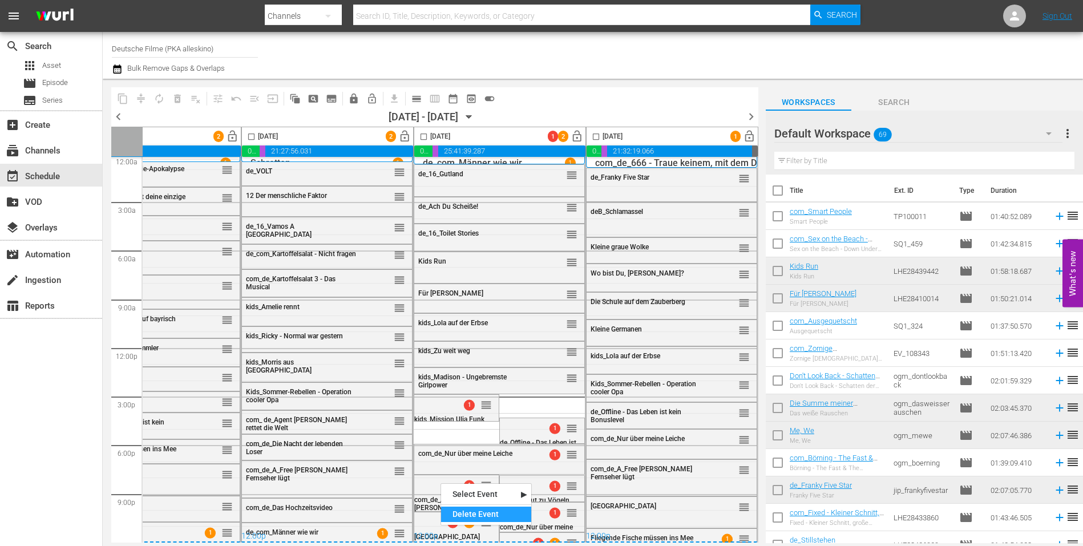
click at [479, 507] on div "Delete Event" at bounding box center [486, 514] width 90 height 15
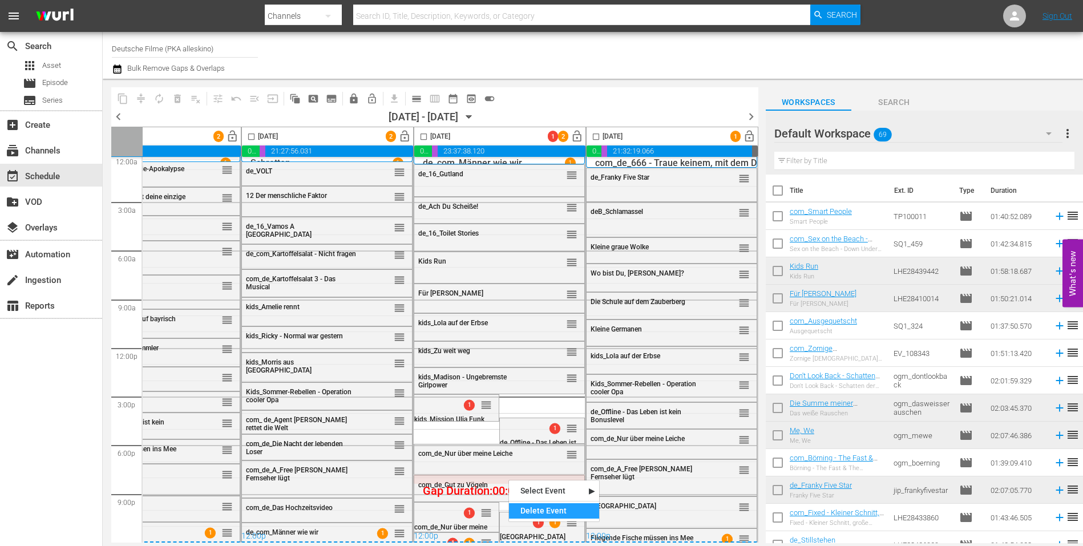
click at [538, 512] on div "Delete Event" at bounding box center [554, 510] width 90 height 15
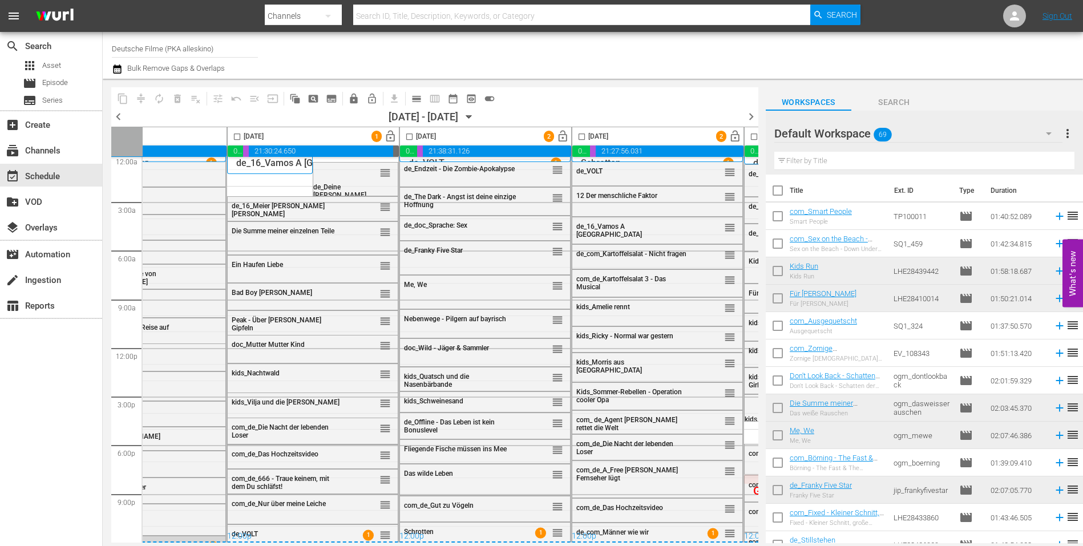
scroll to position [10, 258]
drag, startPoint x: 237, startPoint y: 135, endPoint x: 420, endPoint y: 126, distance: 183.4
click at [237, 138] on input "checkbox" at bounding box center [239, 138] width 13 height 13
checkbox input "true"
click at [414, 139] on input "checkbox" at bounding box center [411, 138] width 13 height 13
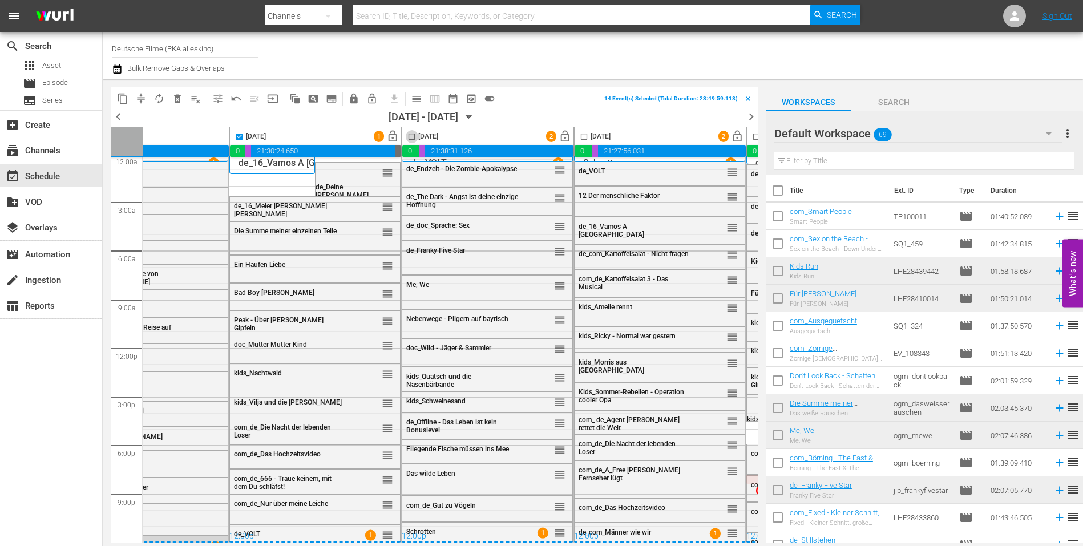
checkbox input "true"
click at [581, 135] on input "checkbox" at bounding box center [583, 138] width 13 height 13
checkbox input "true"
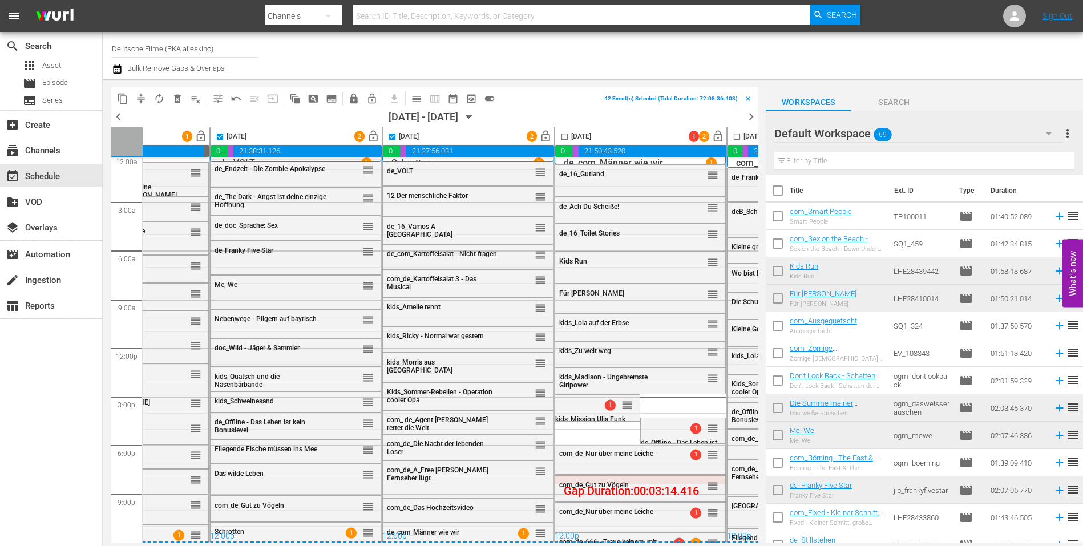
scroll to position [10, 595]
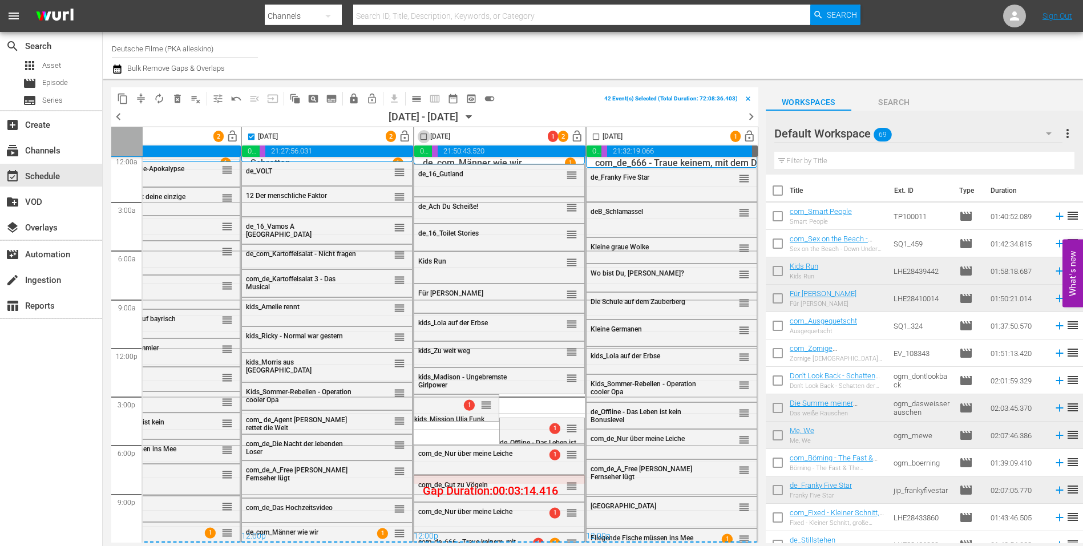
click at [418, 135] on input "checkbox" at bounding box center [423, 138] width 13 height 13
checkbox input "true"
click at [589, 136] on input "checkbox" at bounding box center [595, 138] width 13 height 13
checkbox input "true"
click at [144, 100] on span "compress" at bounding box center [140, 98] width 11 height 11
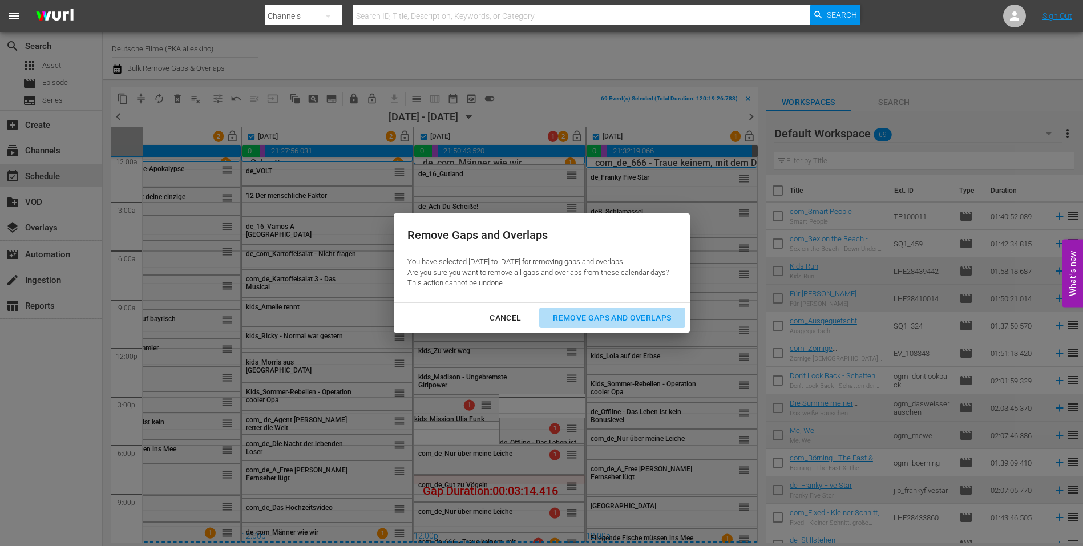
click at [620, 318] on div "Remove Gaps and Overlaps" at bounding box center [612, 318] width 136 height 14
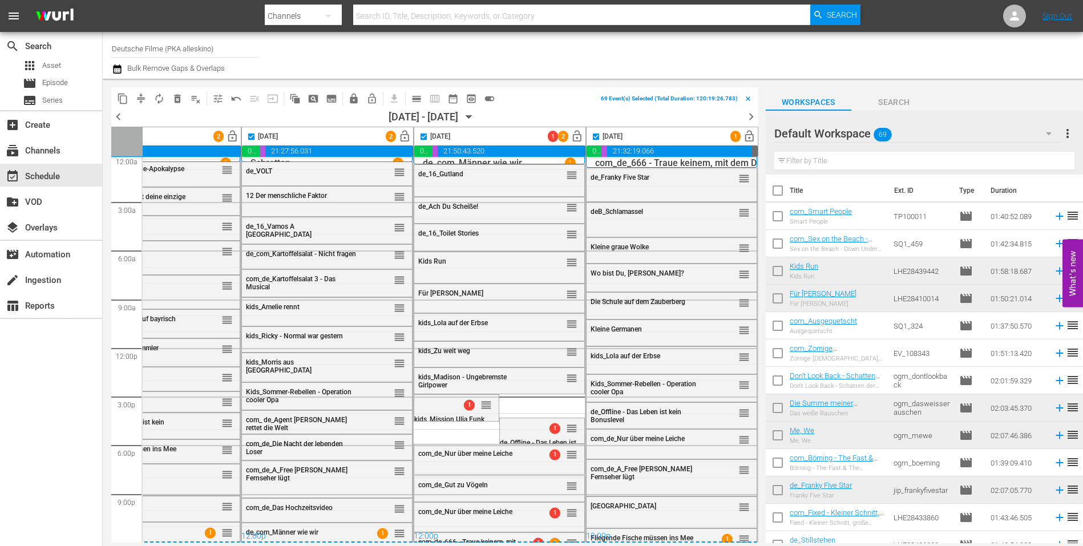
checkbox input "false"
